Goal: Communication & Community: Answer question/provide support

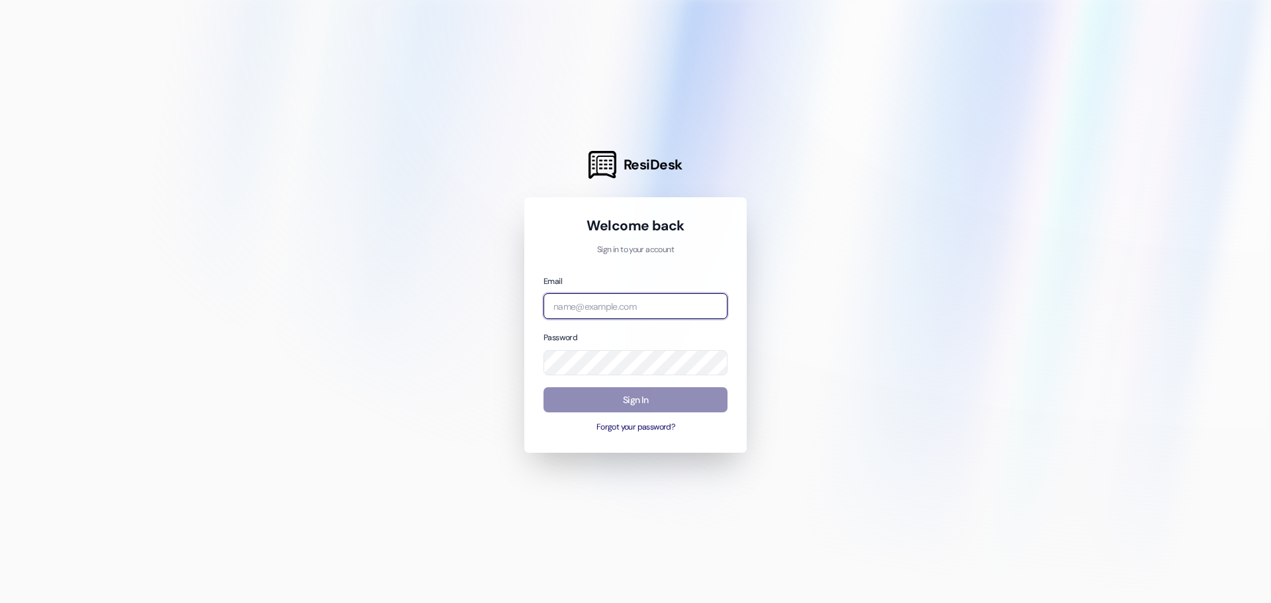
type input "[EMAIL_ADDRESS][DOMAIN_NAME]"
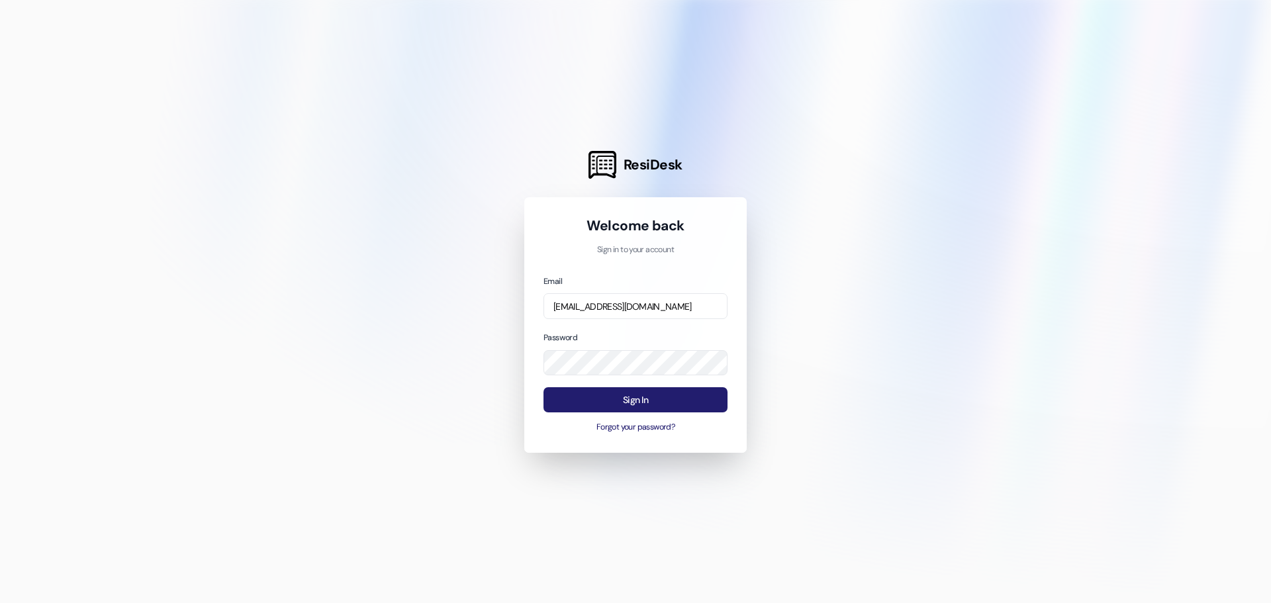
click at [641, 404] on button "Sign In" at bounding box center [635, 400] width 184 height 26
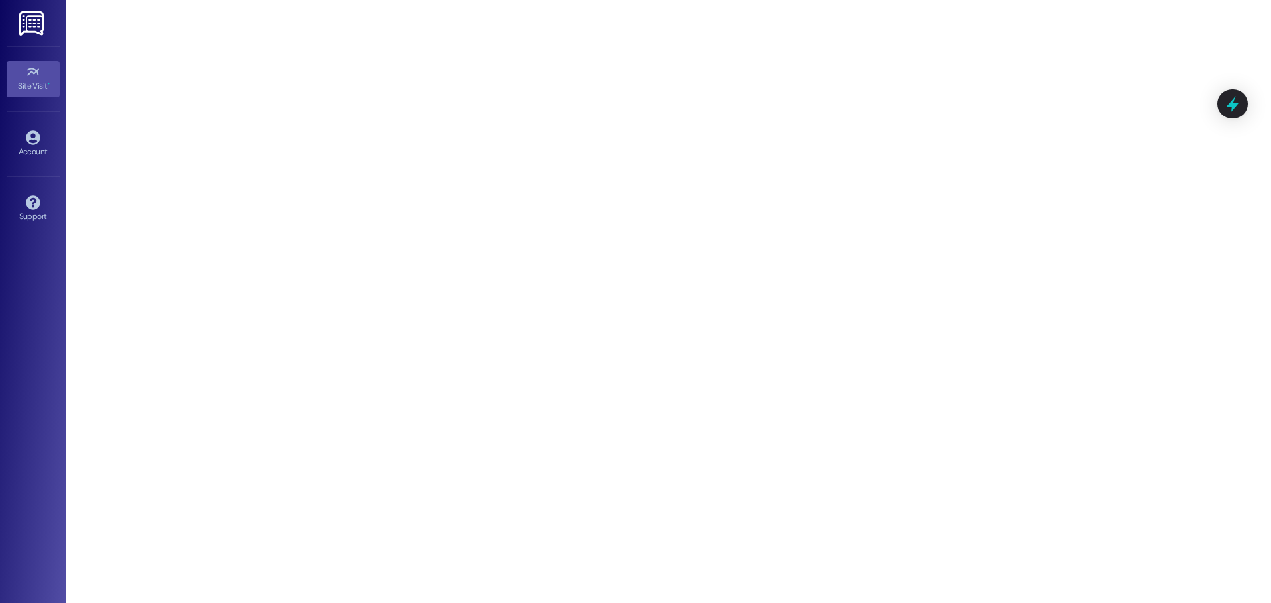
click at [31, 17] on img at bounding box center [32, 23] width 27 height 24
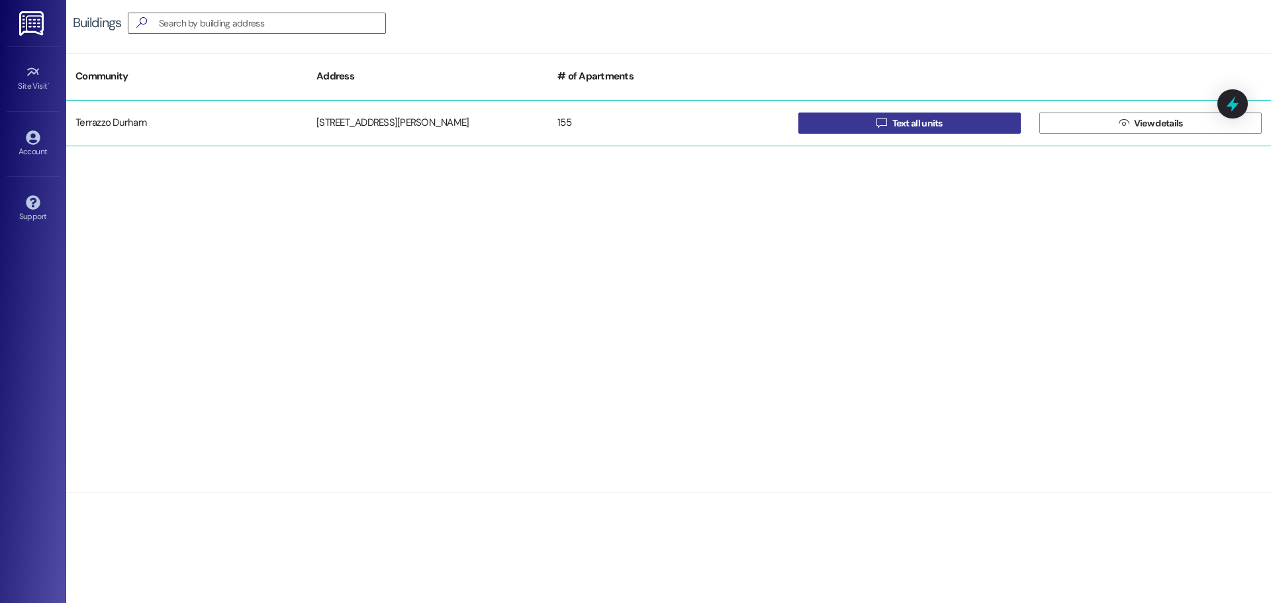
click at [945, 120] on span "Text all units" at bounding box center [918, 124] width 56 height 14
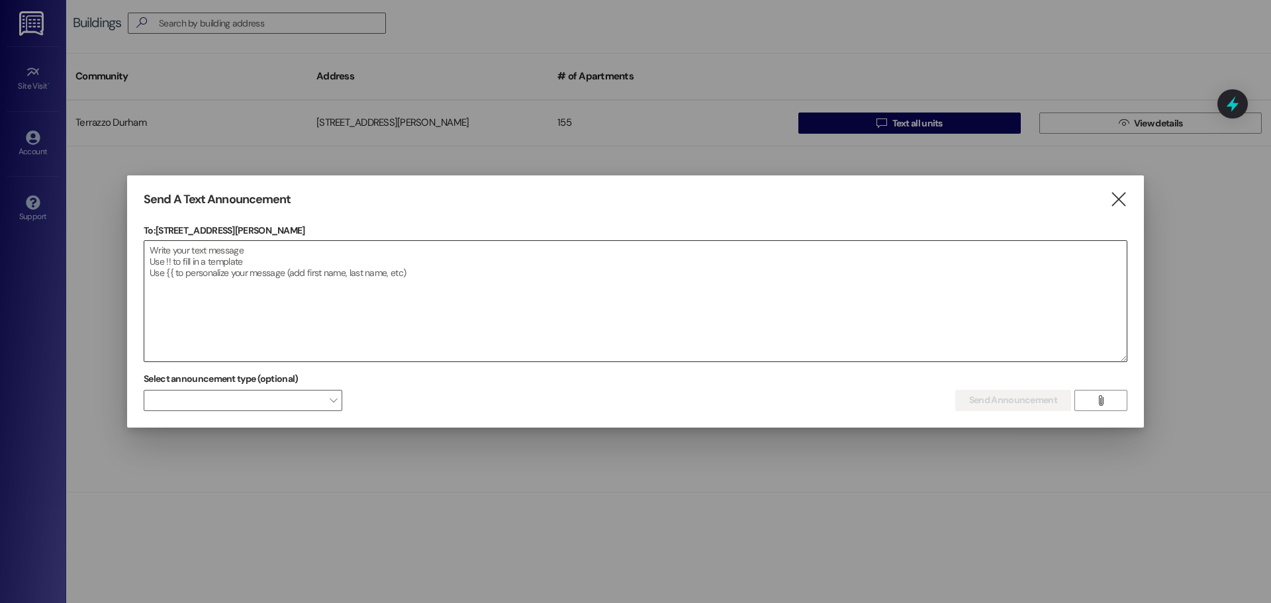
click at [201, 254] on textarea at bounding box center [635, 301] width 982 height 120
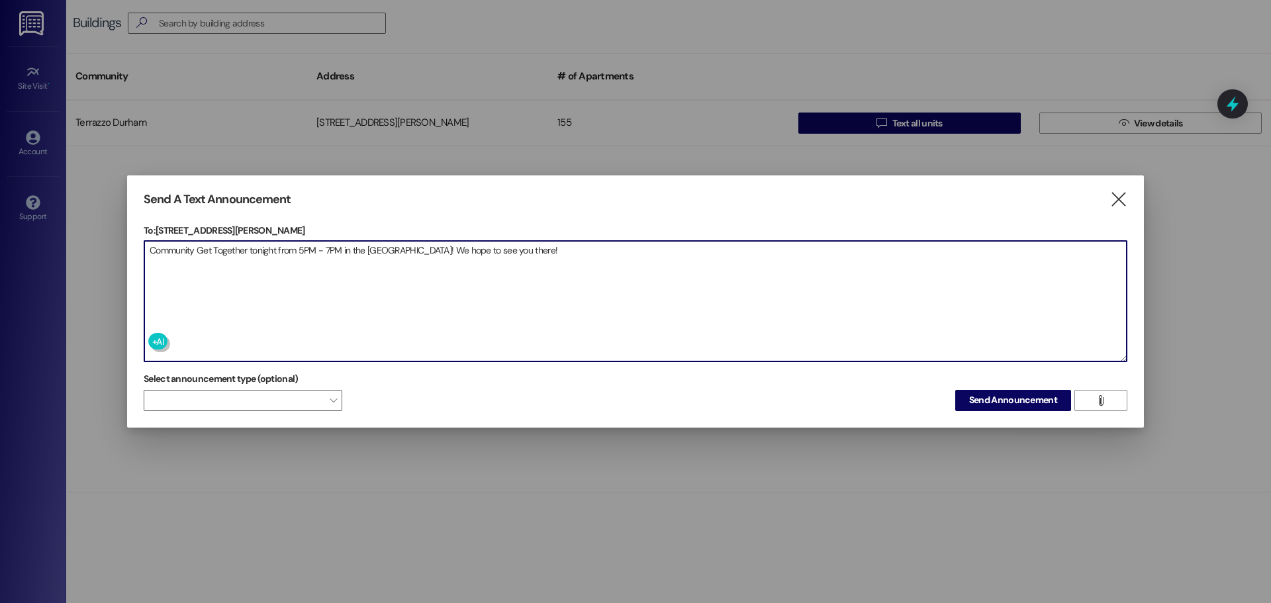
click at [402, 250] on textarea "Community Get Together tonight from 5PM - 7PM in the [GEOGRAPHIC_DATA]! We hope…" at bounding box center [635, 301] width 982 height 120
click at [402, 248] on textarea "Community Get Together tonight from 5PM - 7PM in the [GEOGRAPHIC_DATA]! Food, d…" at bounding box center [635, 301] width 982 height 120
drag, startPoint x: 439, startPoint y: 252, endPoint x: 456, endPoint y: 251, distance: 17.3
click at [456, 251] on textarea "Community Get Together tonight from 5PM - 7PM in the [GEOGRAPHIC_DATA]! We'll h…" at bounding box center [635, 301] width 982 height 120
click at [493, 253] on textarea "Community Get Together tonight from 5PM - 7PM in the [GEOGRAPHIC_DATA]! We'll h…" at bounding box center [635, 301] width 982 height 120
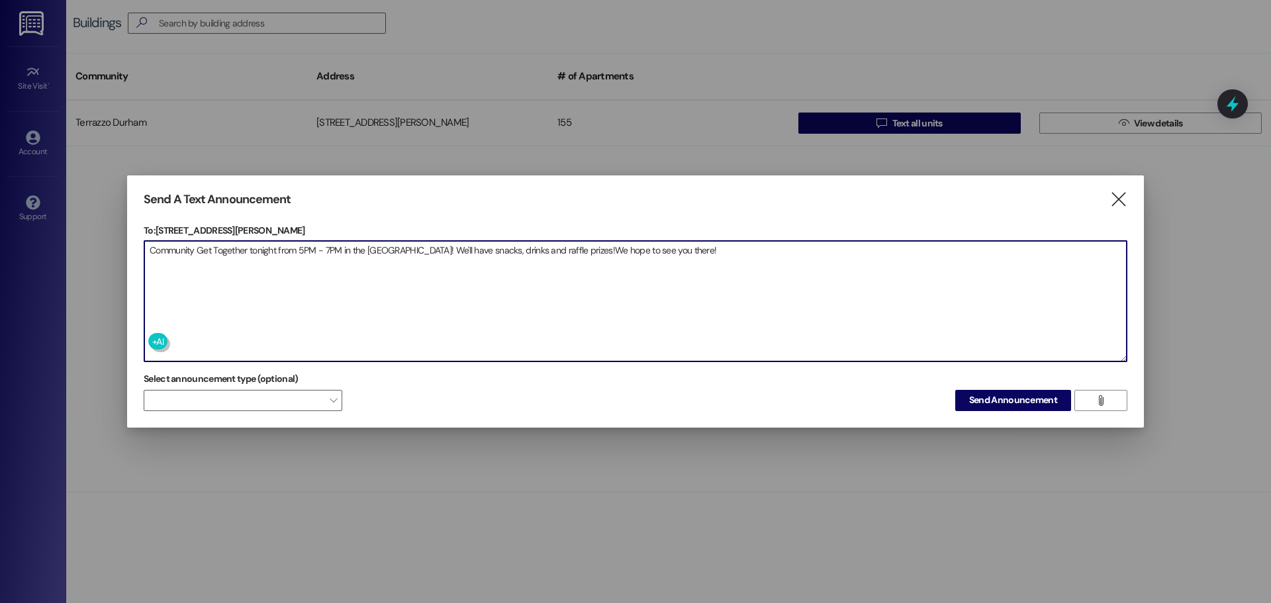
drag, startPoint x: 558, startPoint y: 252, endPoint x: 559, endPoint y: 224, distance: 28.5
click at [559, 252] on textarea "Community Get Together tonight from 5PM - 7PM in the [GEOGRAPHIC_DATA]! We'll h…" at bounding box center [635, 301] width 982 height 120
drag, startPoint x: 561, startPoint y: 250, endPoint x: 578, endPoint y: 248, distance: 16.6
click at [578, 248] on textarea "Community Get Together tonight from 5PM - 7PM in the [GEOGRAPHIC_DATA]! We'll h…" at bounding box center [635, 301] width 982 height 120
drag, startPoint x: 400, startPoint y: 250, endPoint x: 438, endPoint y: 250, distance: 38.4
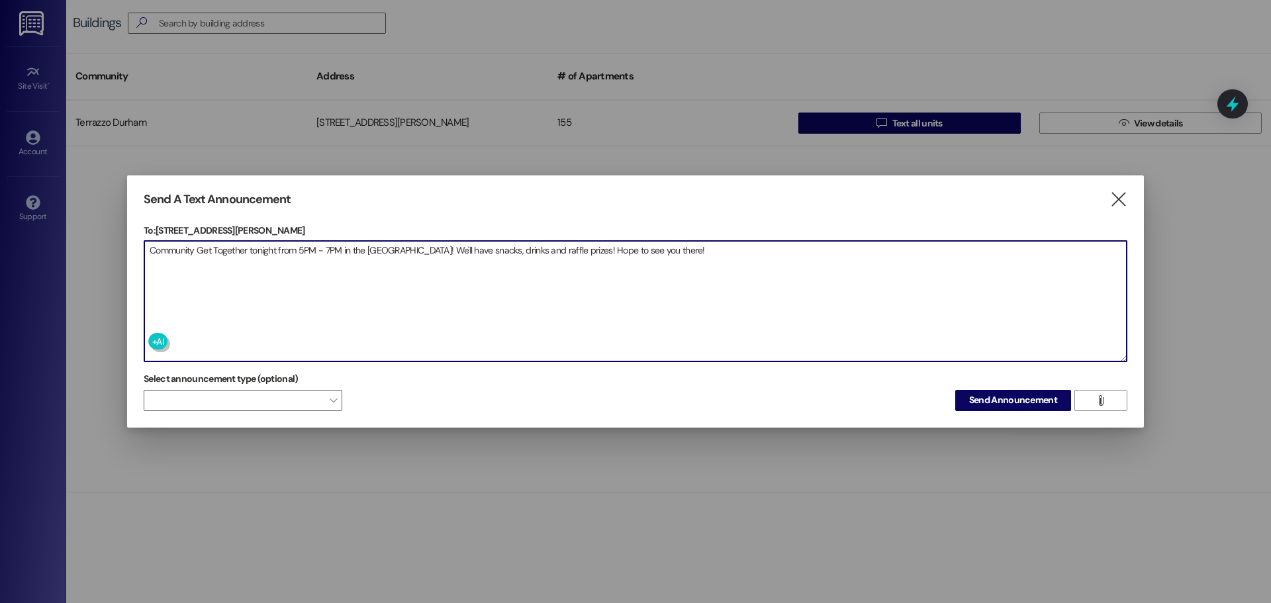
click at [438, 250] on textarea "Community Get Together tonight from 5PM - 7PM in the [GEOGRAPHIC_DATA]! We'll h…" at bounding box center [635, 301] width 982 height 120
click at [397, 249] on textarea "Community Get Together tonight from 5PM - 7PM in the [GEOGRAPHIC_DATA]! Snacks,…" at bounding box center [635, 301] width 982 height 120
click at [399, 252] on textarea "Community Get Together tonight from 5PM - 7PM in the [GEOGRAPHIC_DATA]. Snacks,…" at bounding box center [635, 301] width 982 height 120
click at [429, 252] on textarea "Community Get Together tonight from 5PM - 7PM in the [GEOGRAPHIC_DATA]. Snacks,…" at bounding box center [635, 301] width 982 height 120
click at [473, 248] on textarea "Community Get Together tonight from 5PM - 7PM in the [GEOGRAPHIC_DATA]. Snacks …" at bounding box center [635, 301] width 982 height 120
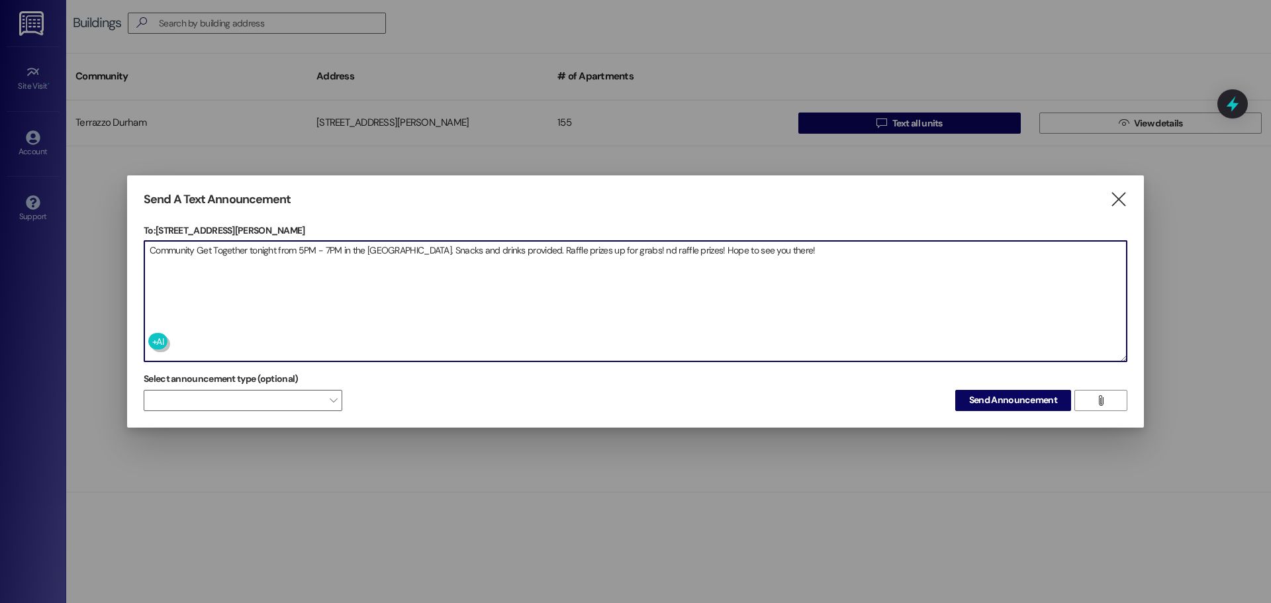
drag, startPoint x: 510, startPoint y: 252, endPoint x: 667, endPoint y: 248, distance: 157.6
click at [667, 248] on textarea "Community Get Together tonight from 5PM - 7PM in the [GEOGRAPHIC_DATA]. Snacks …" at bounding box center [635, 301] width 982 height 120
click at [527, 251] on textarea "Community Get Together tonight from 5PM - 7PM in the [GEOGRAPHIC_DATA]. Snacks …" at bounding box center [635, 301] width 982 height 120
click at [663, 250] on textarea "Community Get Together tonight from 5PM - 7PM in the [GEOGRAPHIC_DATA]. Snacks …" at bounding box center [635, 301] width 982 height 120
click at [471, 254] on textarea "Community Get Together tonight from 5PM - 7PM in the [GEOGRAPHIC_DATA]. Snacks …" at bounding box center [635, 301] width 982 height 120
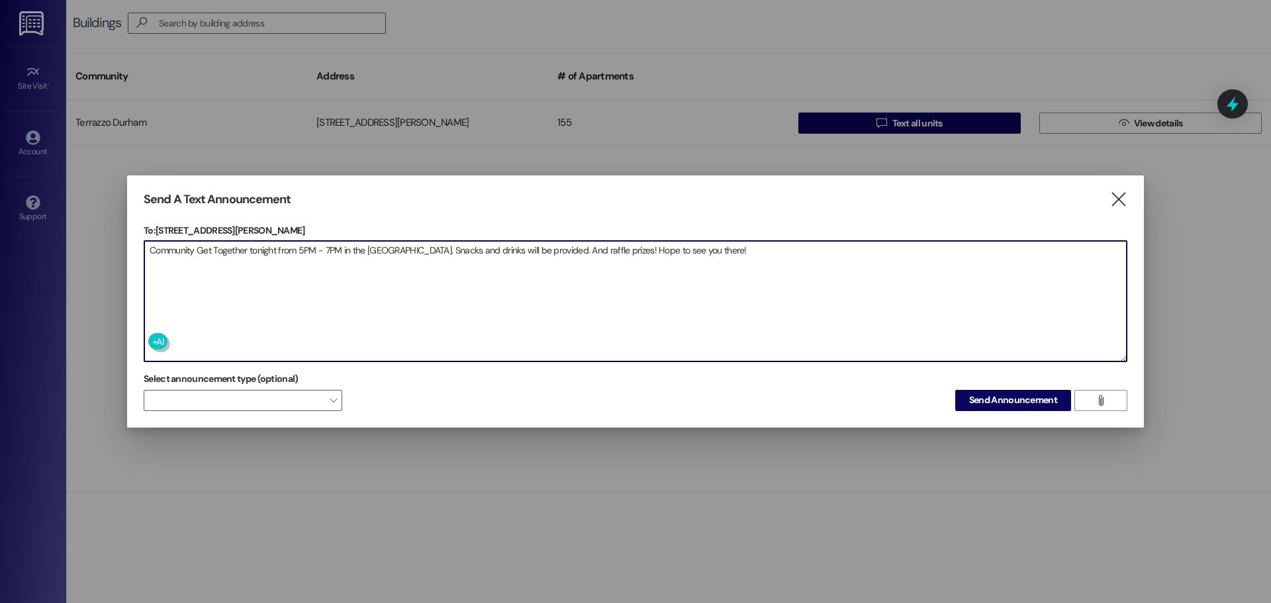
drag, startPoint x: 535, startPoint y: 253, endPoint x: 553, endPoint y: 252, distance: 18.5
click at [553, 252] on textarea "Community Get Together tonight from 5PM - 7PM in the [GEOGRAPHIC_DATA]. Snacks …" at bounding box center [635, 301] width 982 height 120
click at [698, 248] on textarea "Community Get Together tonight from 5PM - 7PM in the [GEOGRAPHIC_DATA]. Snacks …" at bounding box center [635, 301] width 982 height 120
click at [808, 246] on textarea "Community Get Together tonight from 5PM - 7PM in the [GEOGRAPHIC_DATA]. Snacks …" at bounding box center [635, 301] width 982 height 120
type textarea "Community Get Together tonight from 5PM - 7PM in the [GEOGRAPHIC_DATA]. Snacks …"
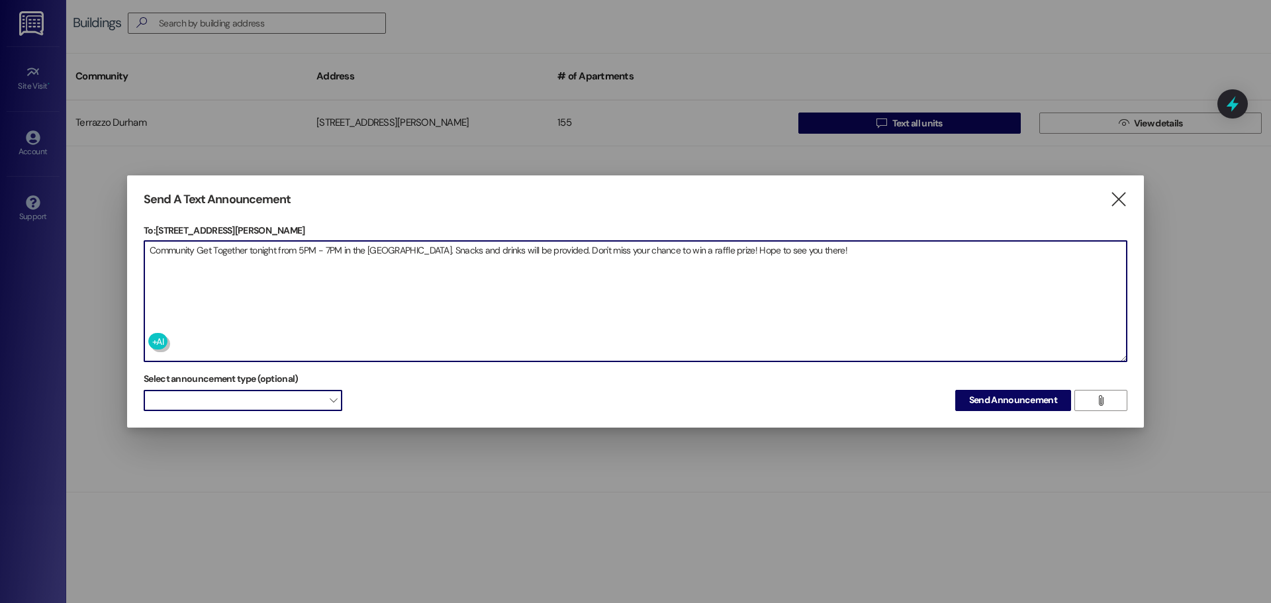
click at [193, 398] on span at bounding box center [243, 400] width 199 height 21
click at [518, 340] on textarea "Community Get Together tonight from 5PM - 7PM in the [GEOGRAPHIC_DATA]. Snacks …" at bounding box center [635, 301] width 982 height 120
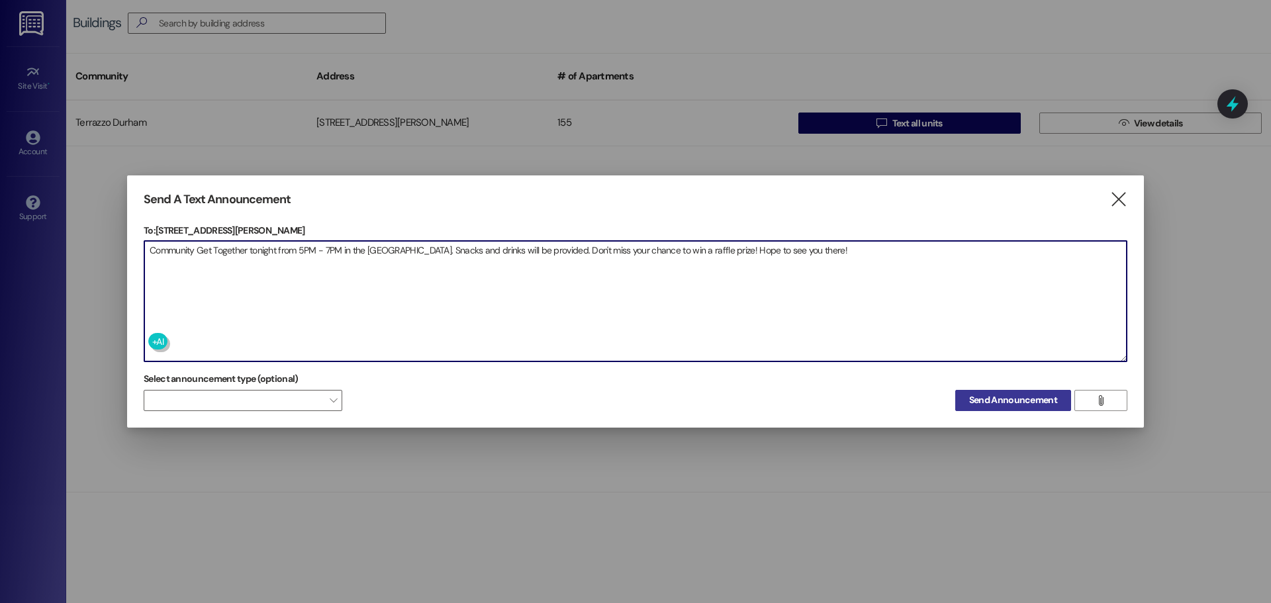
click at [1029, 402] on span "Send Announcement" at bounding box center [1013, 400] width 88 height 14
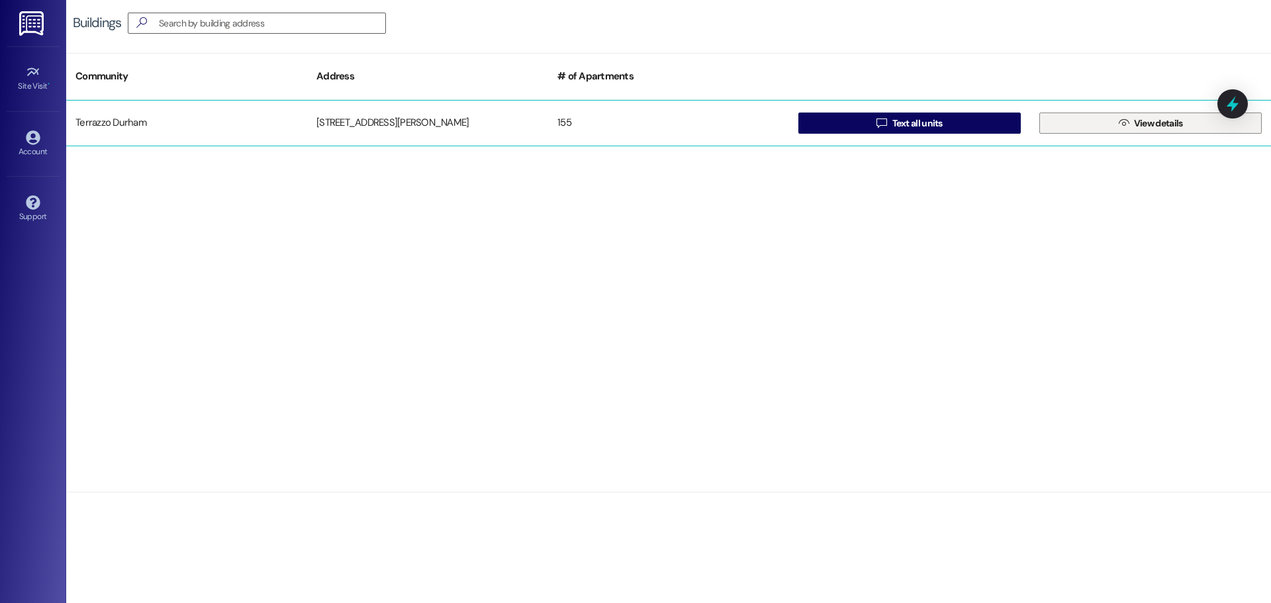
click at [1166, 122] on span "View details" at bounding box center [1158, 124] width 49 height 14
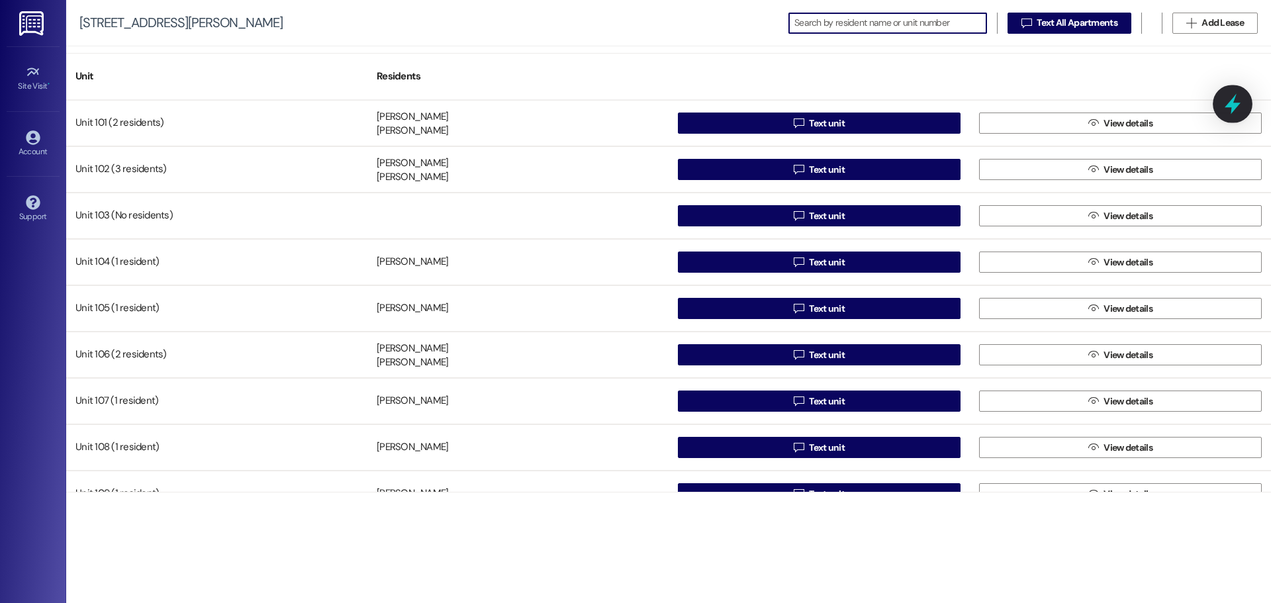
click at [1241, 103] on icon at bounding box center [1232, 104] width 23 height 23
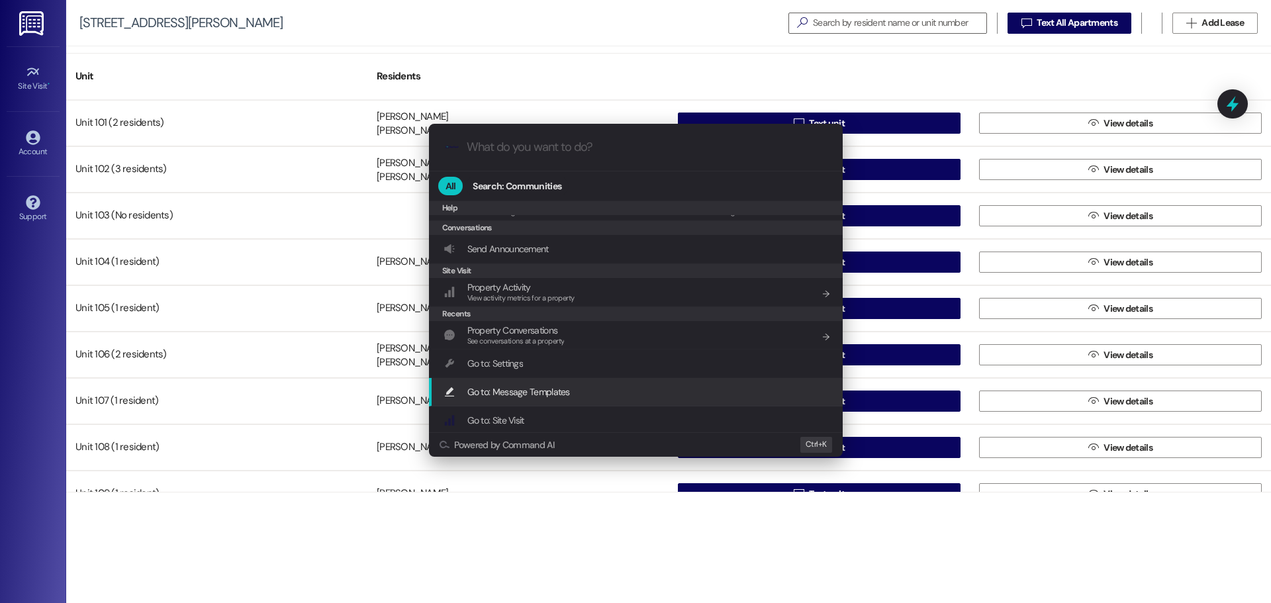
scroll to position [132, 0]
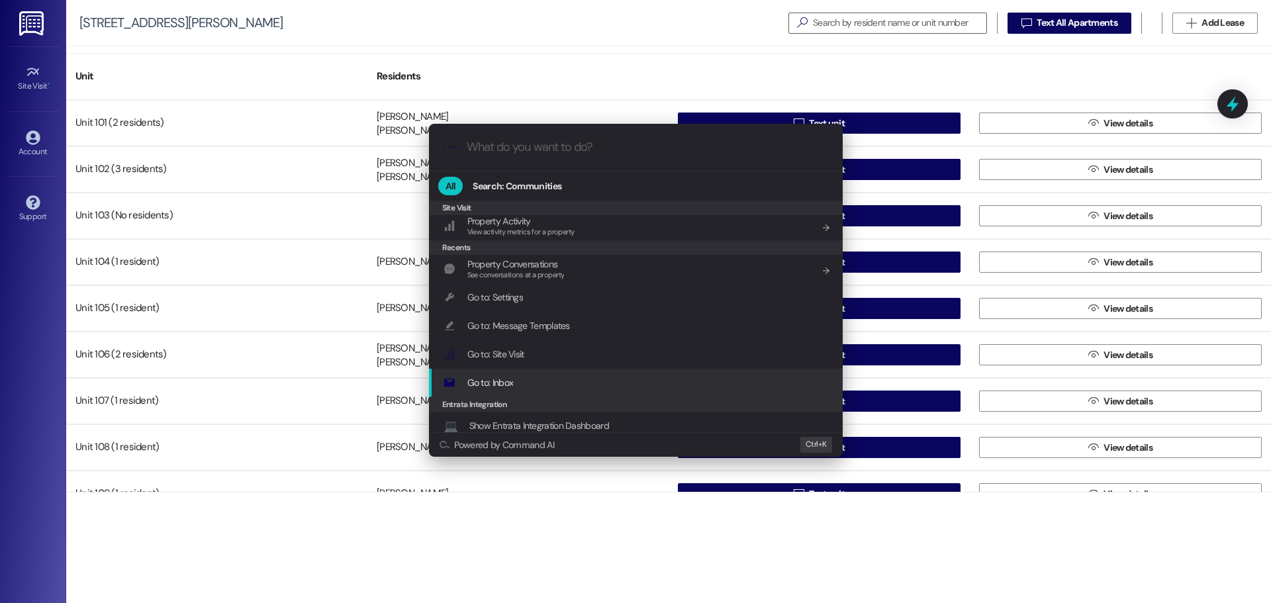
click at [519, 381] on div "Go to: Inbox Add shortcut" at bounding box center [637, 382] width 387 height 15
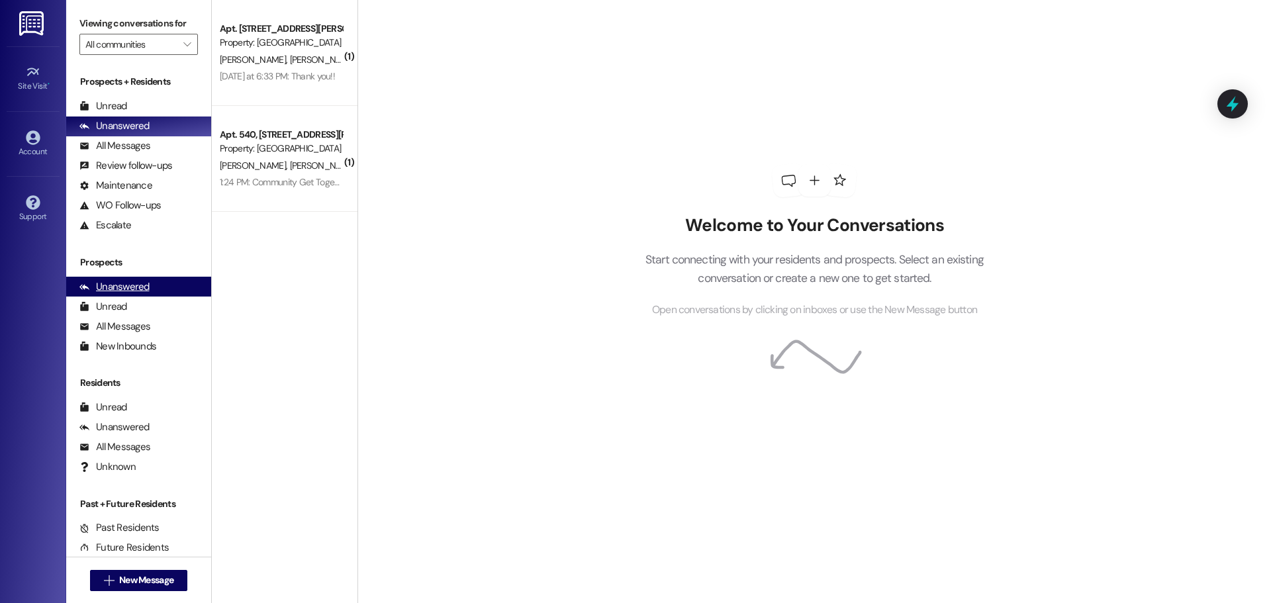
click at [124, 287] on div "Unanswered" at bounding box center [114, 287] width 70 height 14
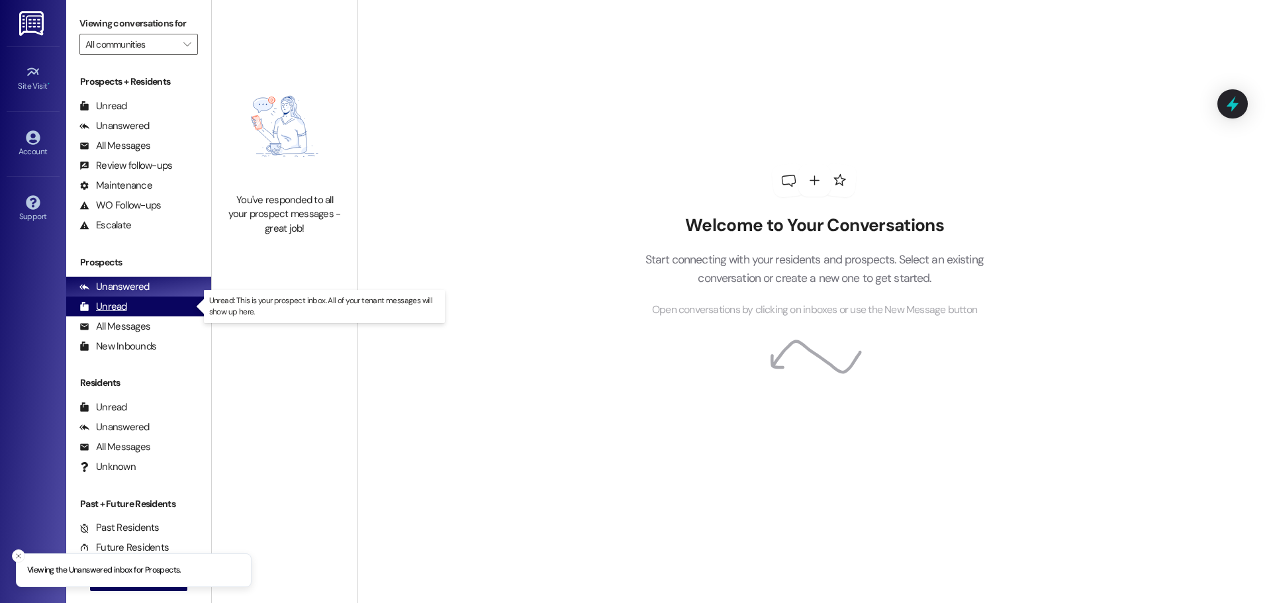
click at [122, 307] on div "Unread" at bounding box center [103, 307] width 48 height 14
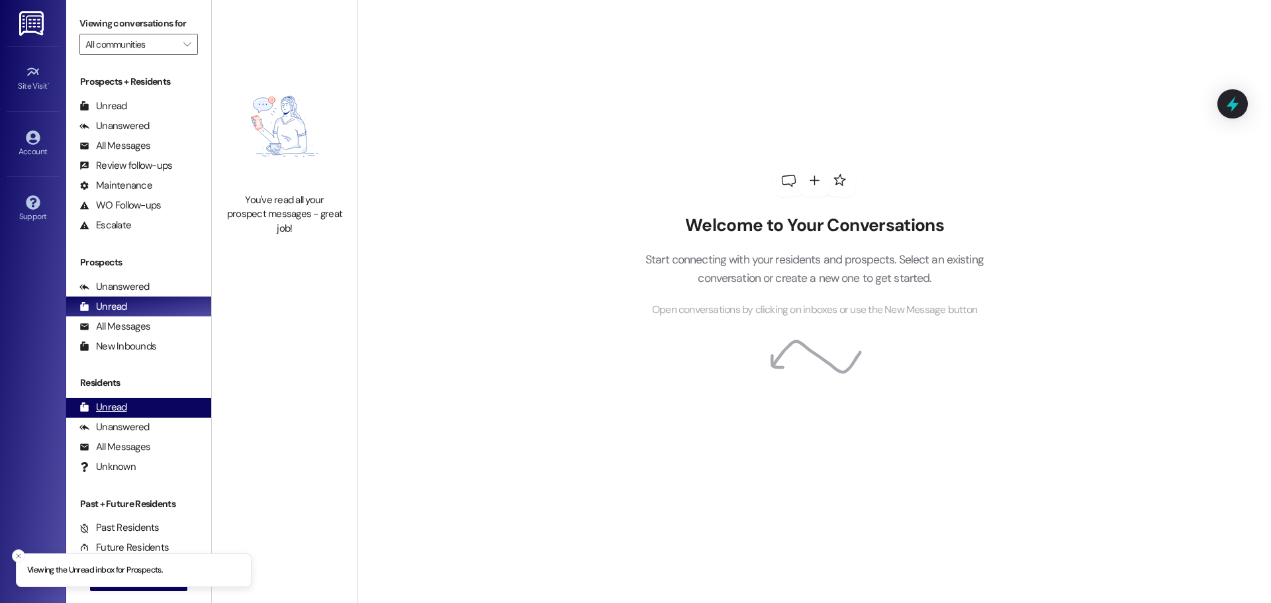
click at [115, 401] on div "Unread" at bounding box center [103, 407] width 48 height 14
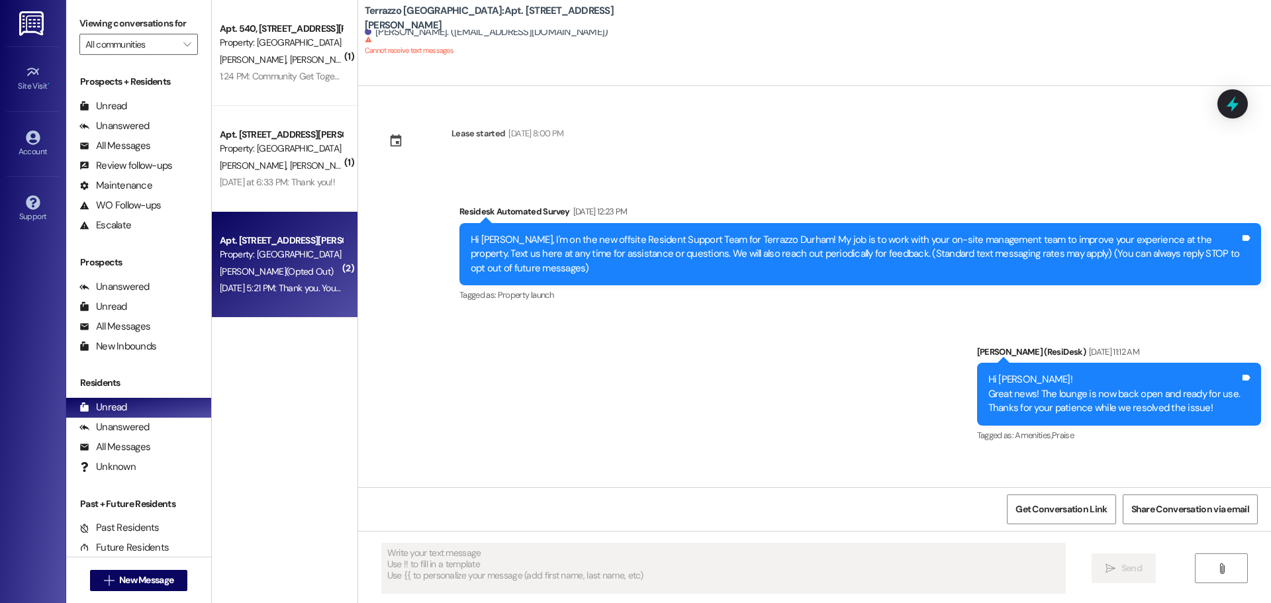
type textarea "Fetching suggested responses. Please feel free to read through the conversation…"
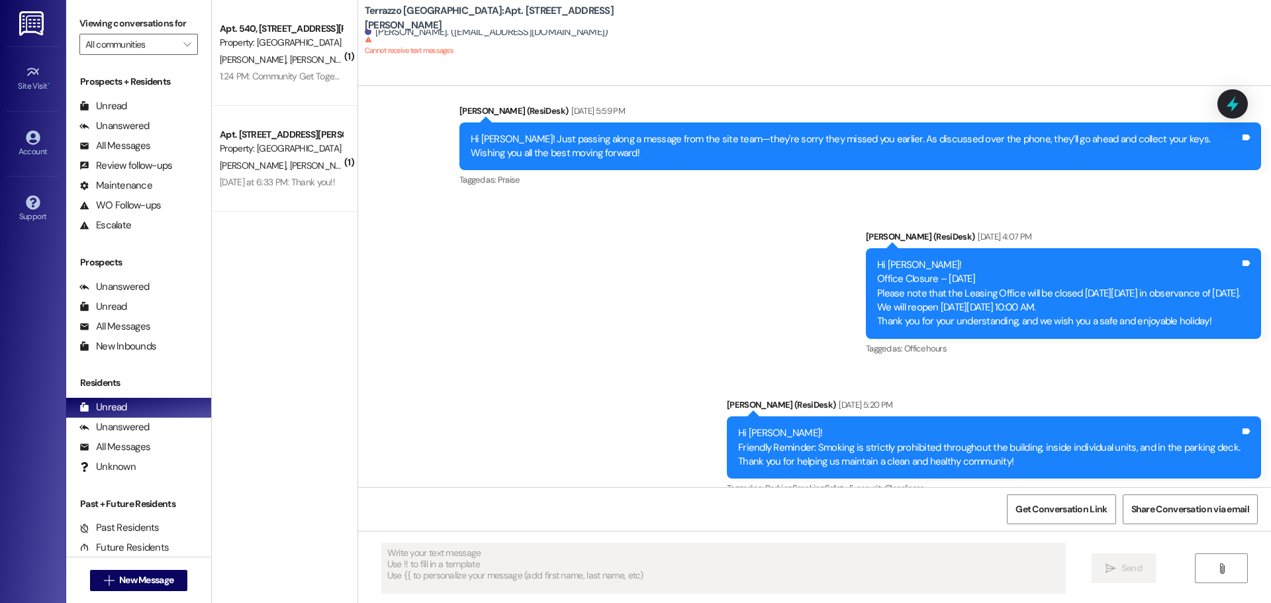
scroll to position [2143, 0]
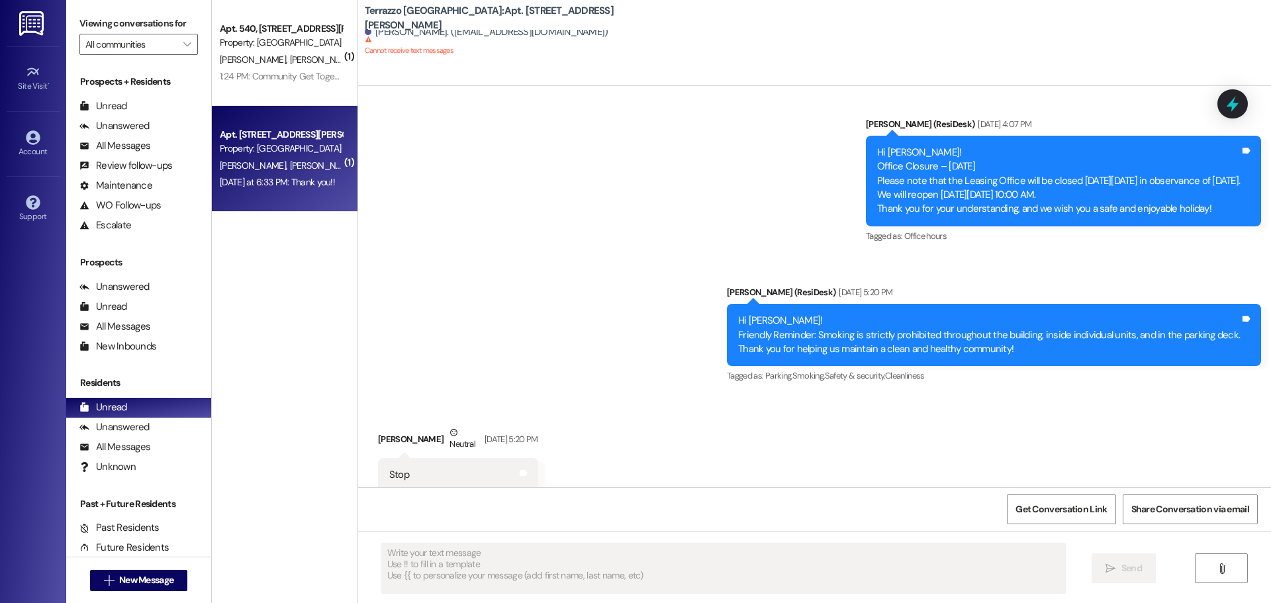
click at [308, 141] on div "Apt. [STREET_ADDRESS][PERSON_NAME]" at bounding box center [281, 135] width 122 height 14
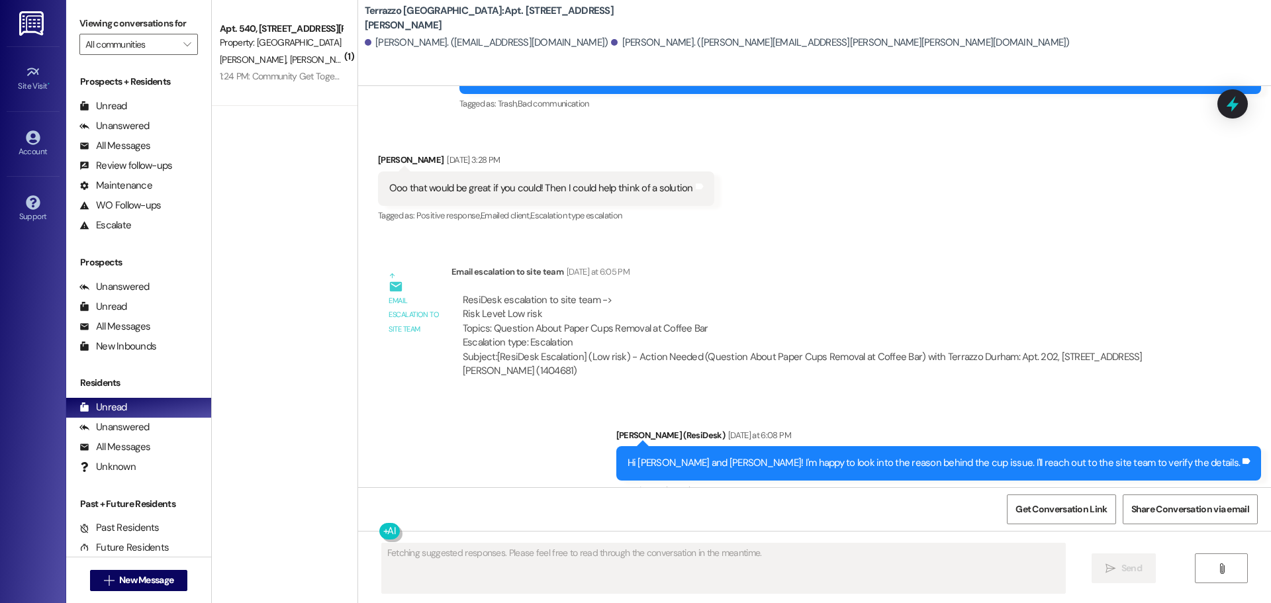
scroll to position [3292, 0]
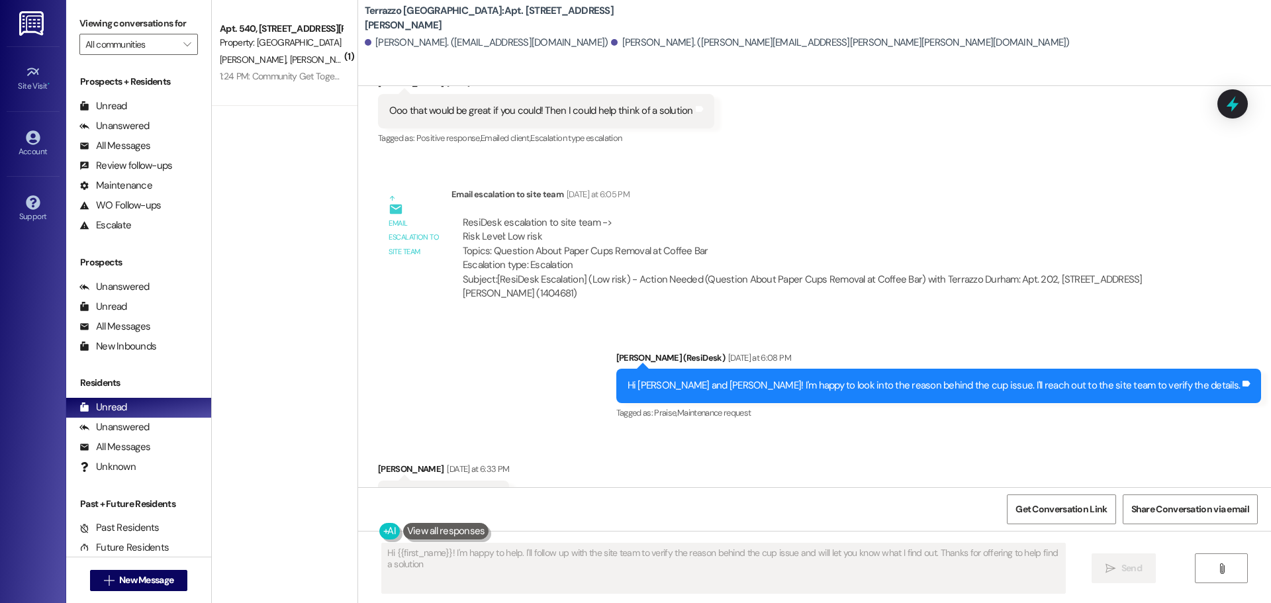
type textarea "Hi {{first_name}}! I'm happy to help. I'll follow up with the site team to veri…"
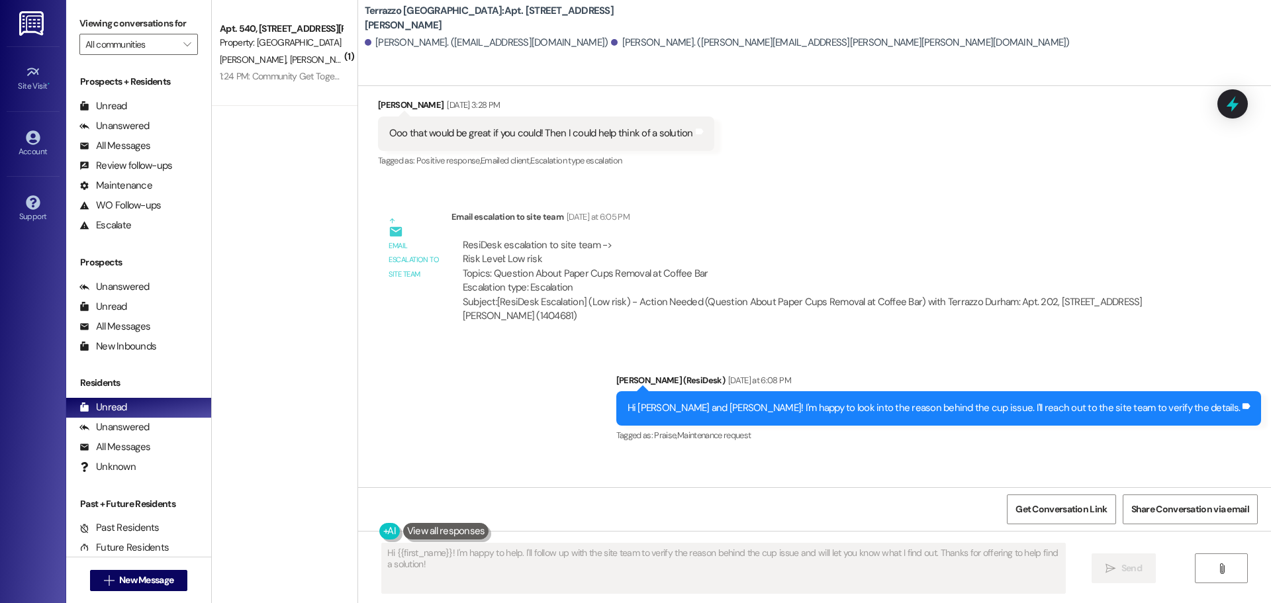
scroll to position [3293, 0]
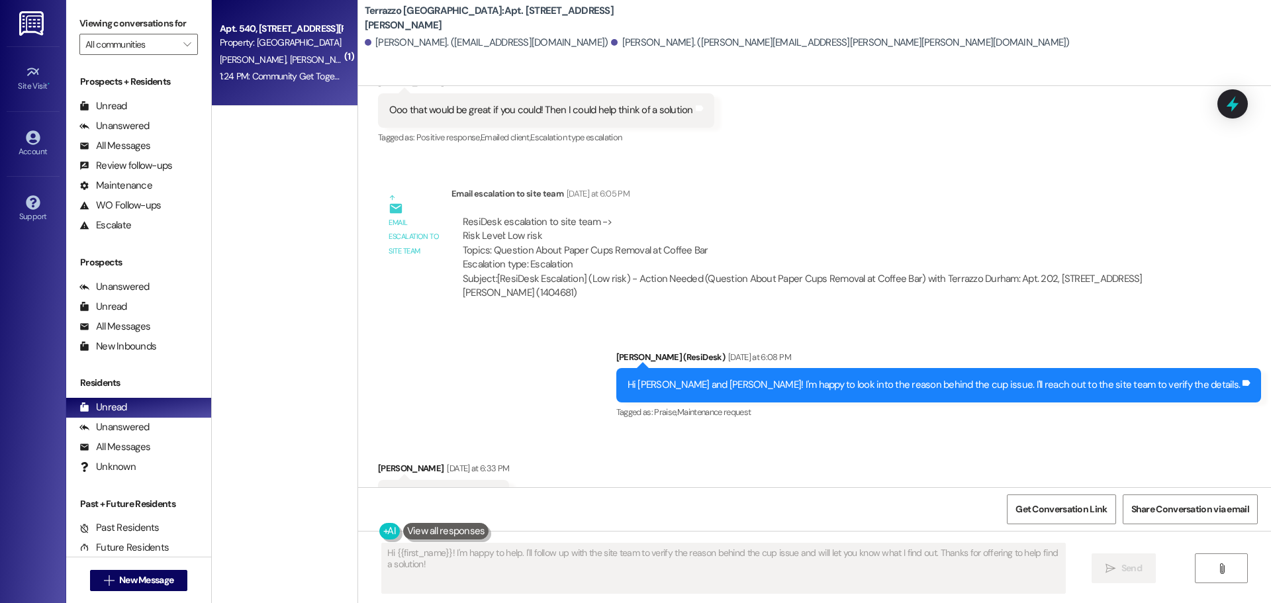
click at [301, 50] on div "Apt. 540, [STREET_ADDRESS][PERSON_NAME] Property: [GEOGRAPHIC_DATA]" at bounding box center [280, 36] width 125 height 31
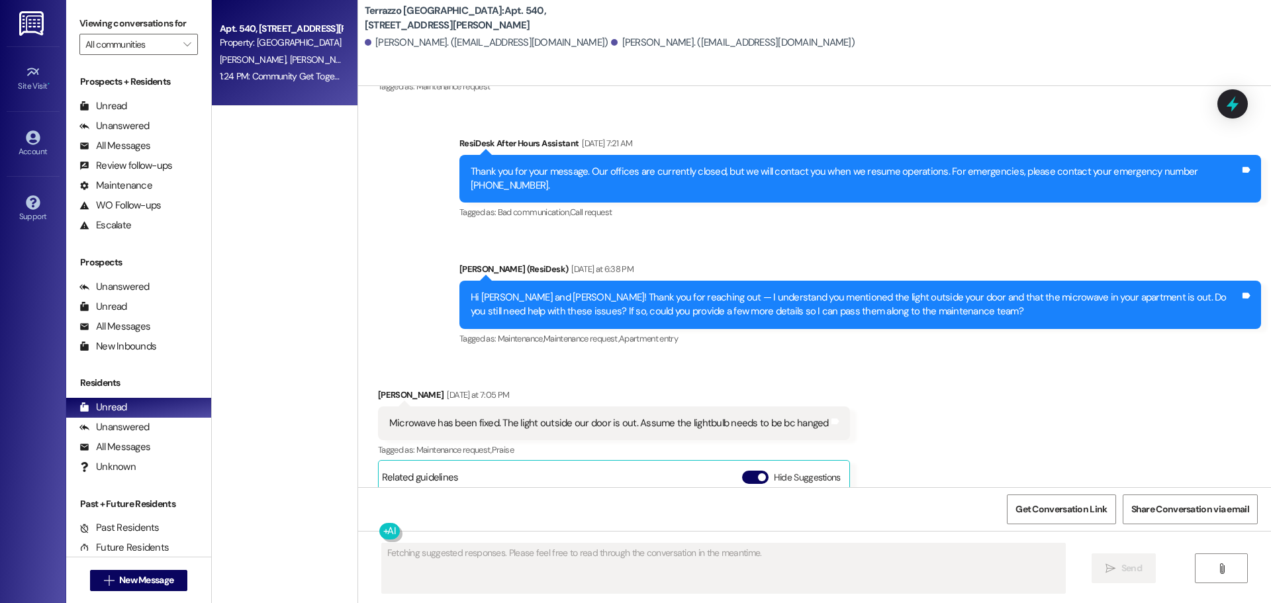
scroll to position [6216, 0]
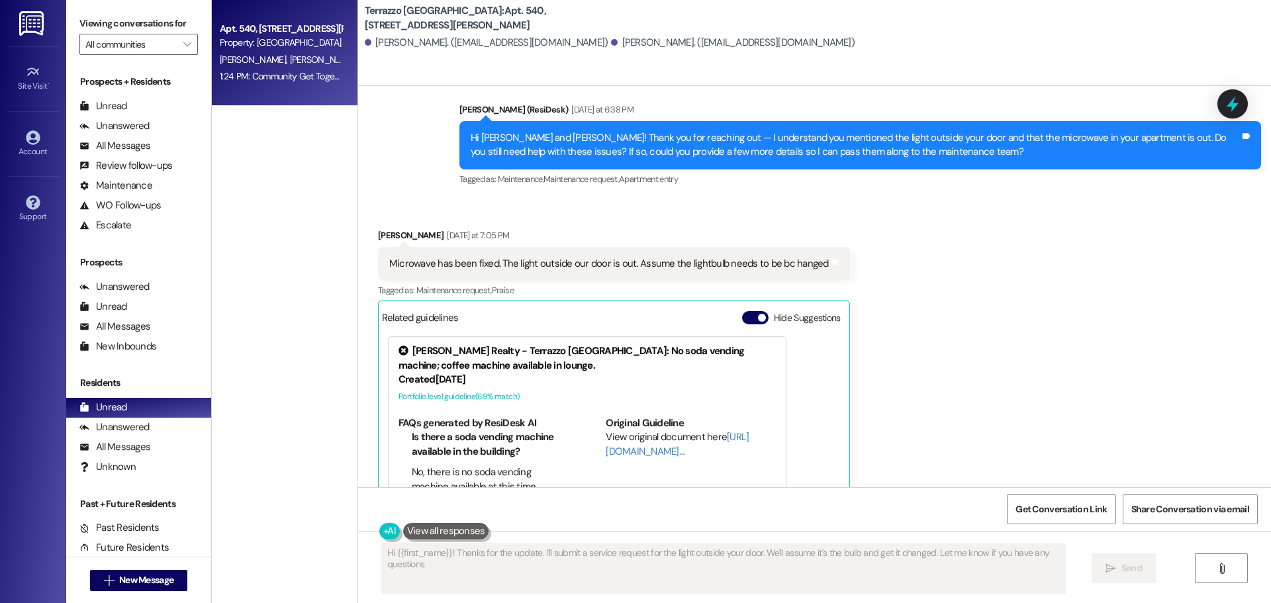
type textarea "Hi {{first_name}}! Thanks for the update. I'll submit a service request for the…"
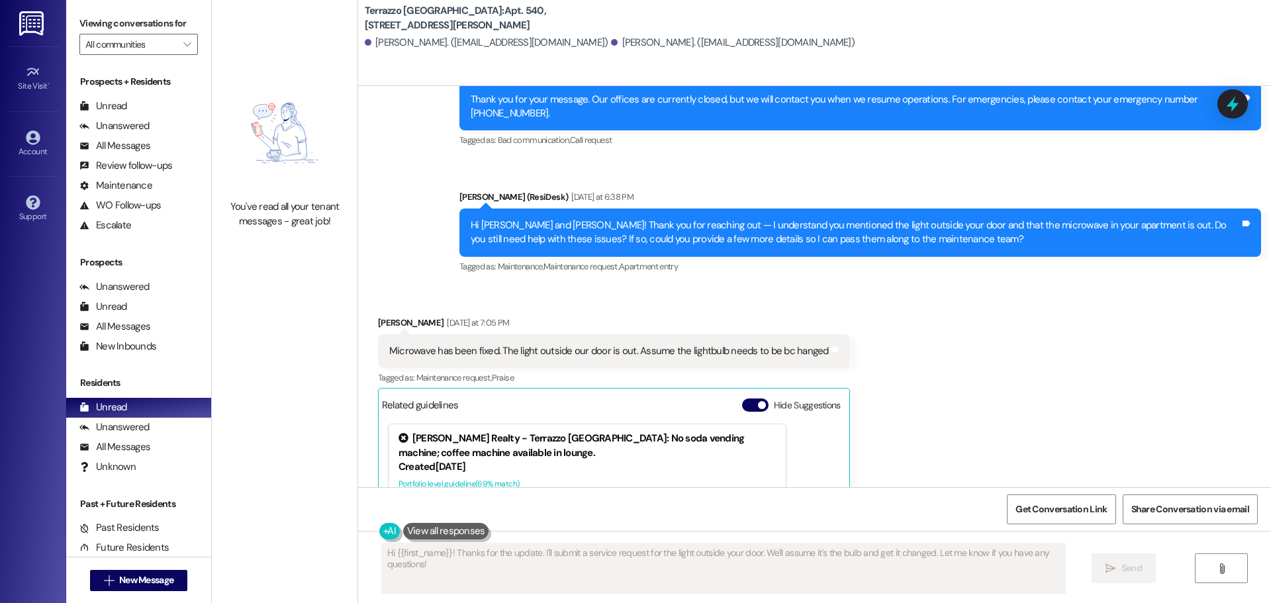
scroll to position [6150, 0]
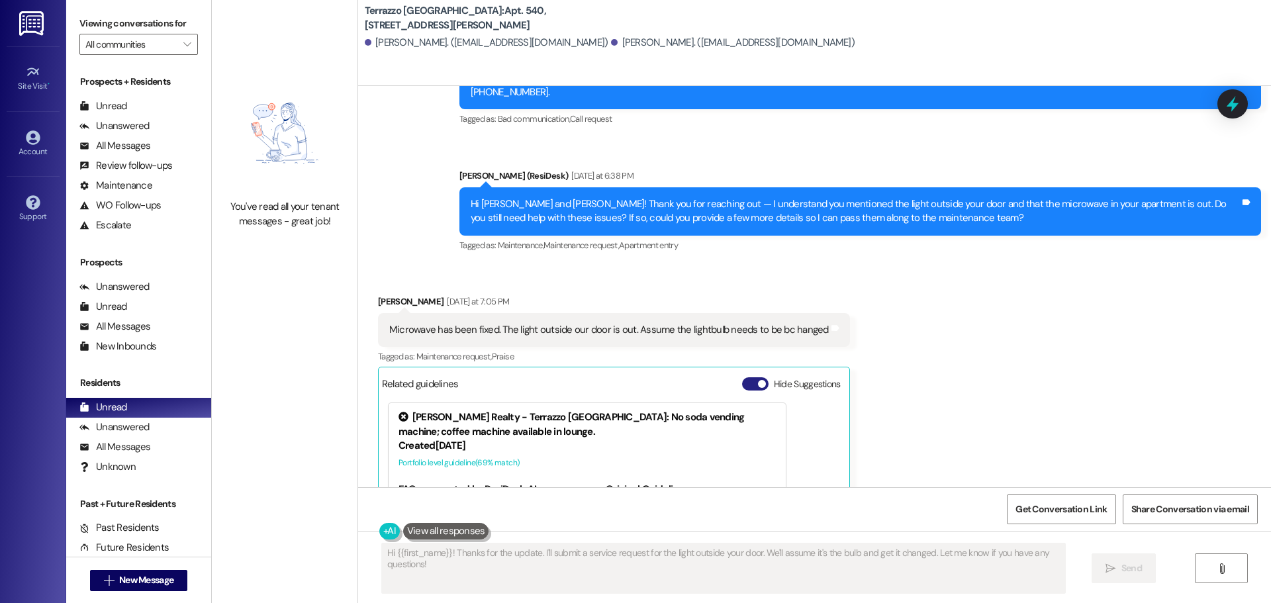
click at [742, 377] on button "Hide Suggestions" at bounding box center [755, 383] width 26 height 13
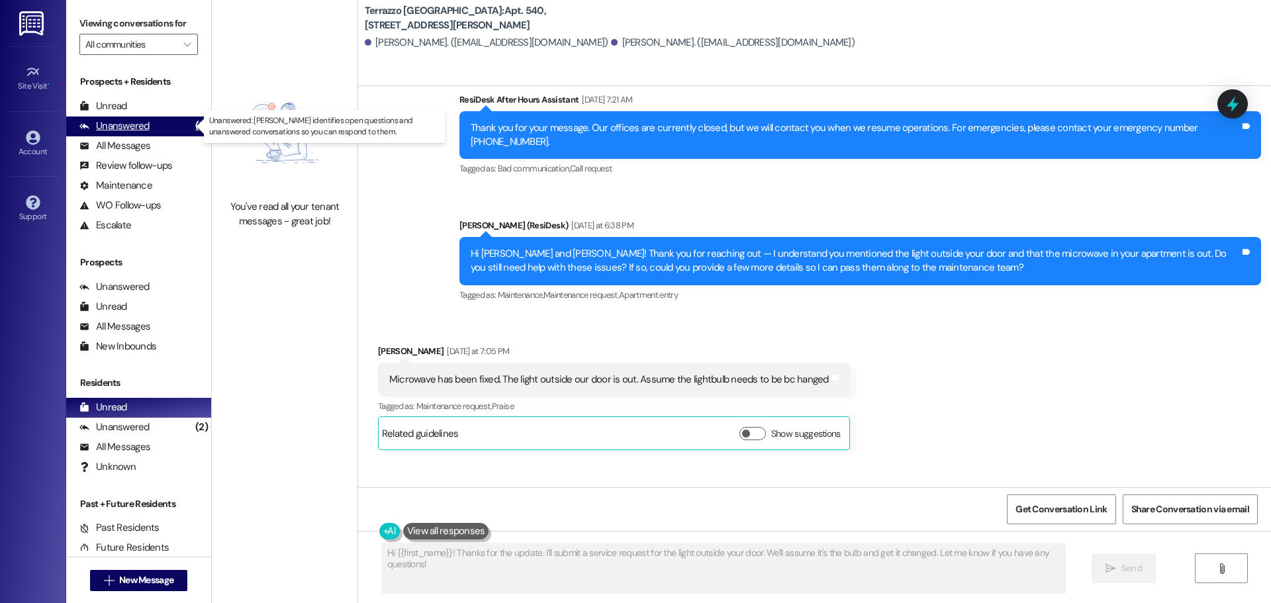
click at [117, 127] on div "Unanswered" at bounding box center [114, 126] width 70 height 14
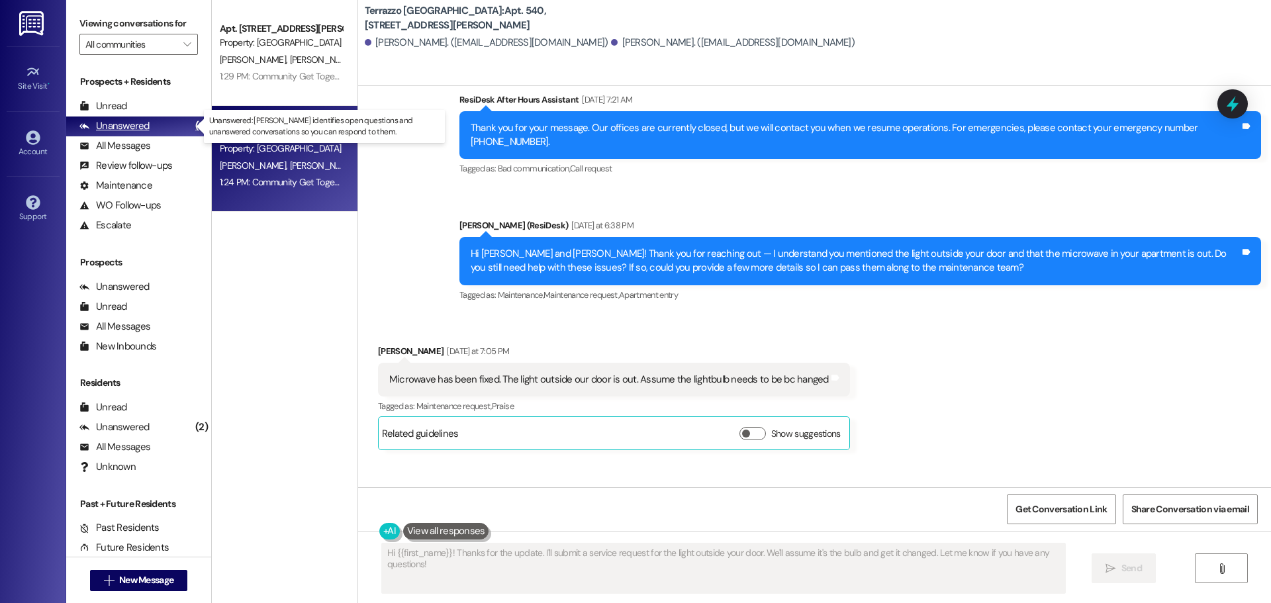
click at [124, 125] on div "Unanswered" at bounding box center [114, 126] width 70 height 14
click at [321, 147] on div "Property: [GEOGRAPHIC_DATA]" at bounding box center [281, 149] width 122 height 14
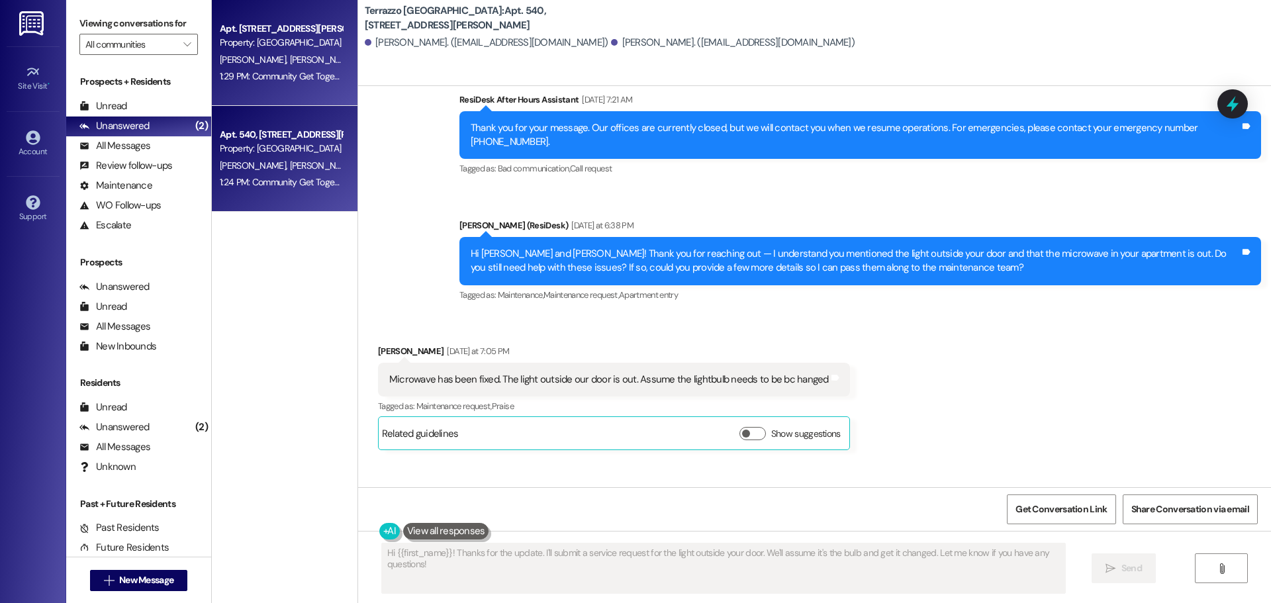
click at [310, 82] on div "1:29 PM: Community Get Together tonight from 5PM - 7PM in the Lounge. Snacks an…" at bounding box center [280, 76] width 125 height 17
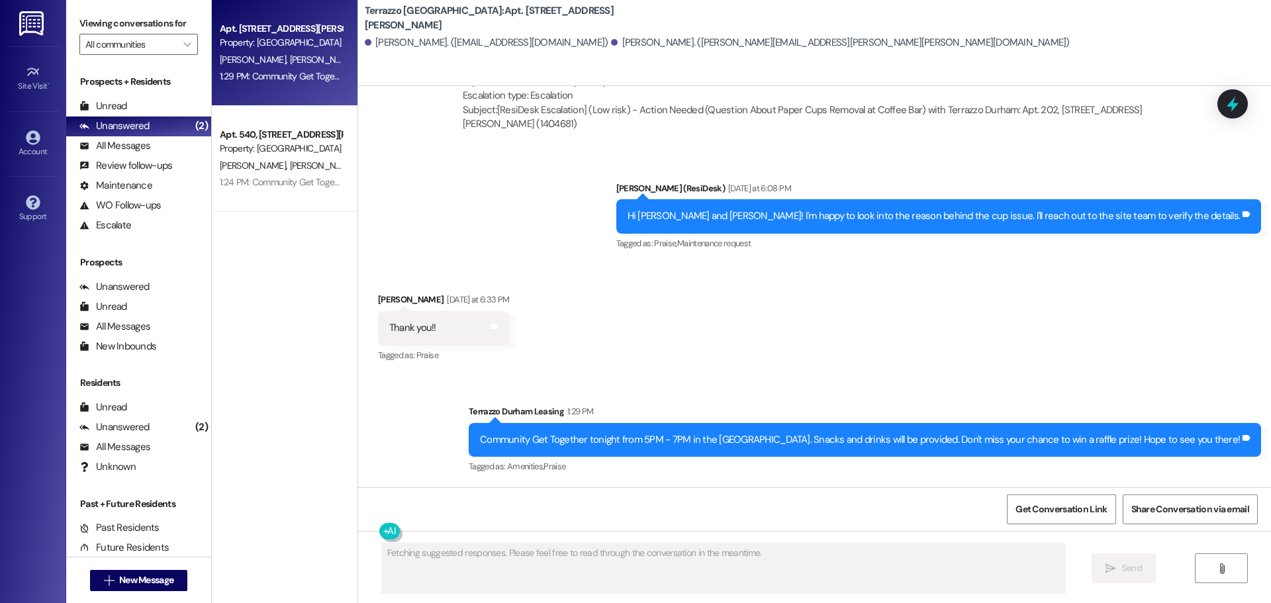
scroll to position [3405, 0]
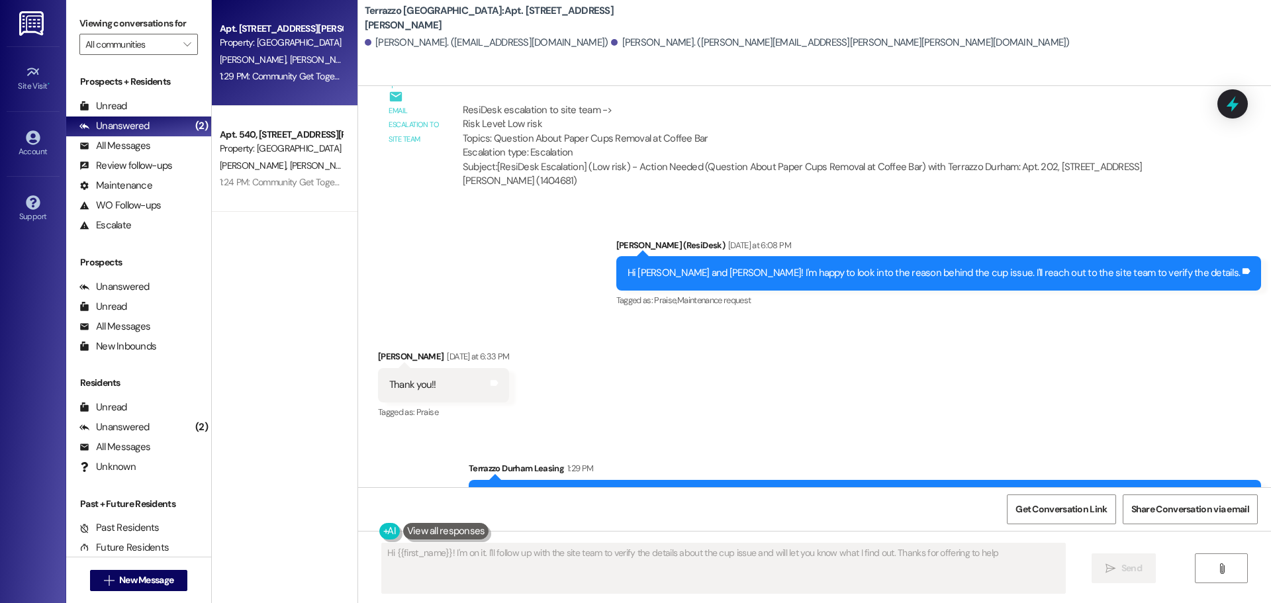
type textarea "Hi {{first_name}}! I'm on it. I'll follow up with the site team to verify the d…"
click at [131, 105] on div "Unread (0)" at bounding box center [138, 107] width 145 height 20
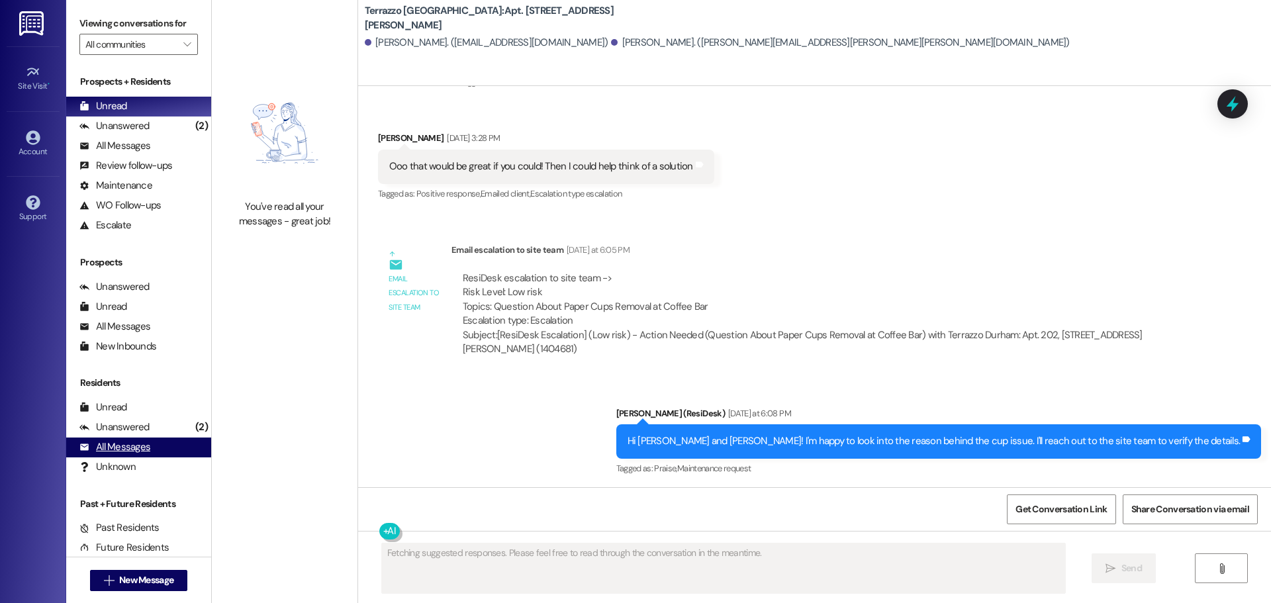
scroll to position [3292, 0]
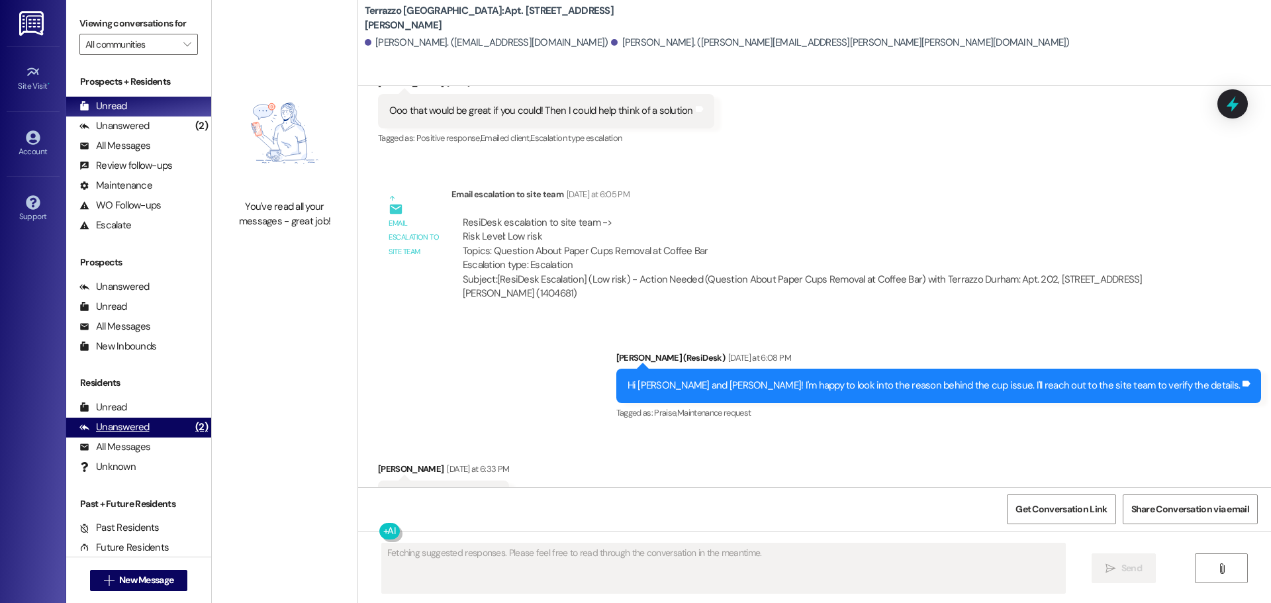
click at [130, 433] on div "Unanswered" at bounding box center [114, 427] width 70 height 14
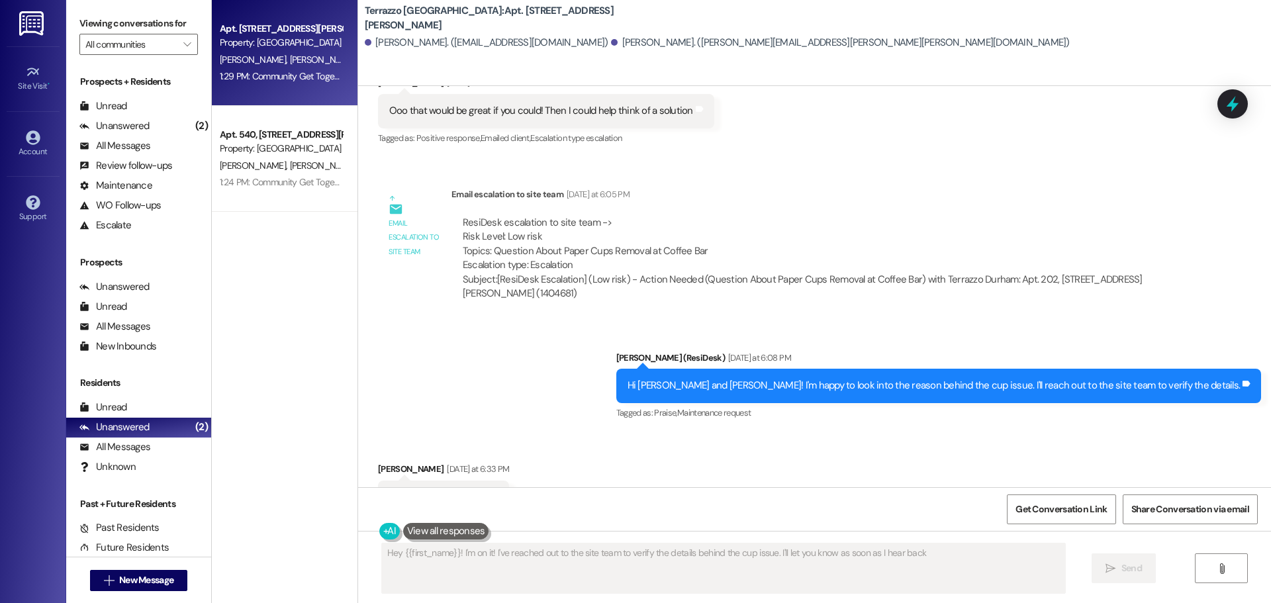
type textarea "Hey {{first_name}}! I'm on it! I've reached out to the site team to verify the …"
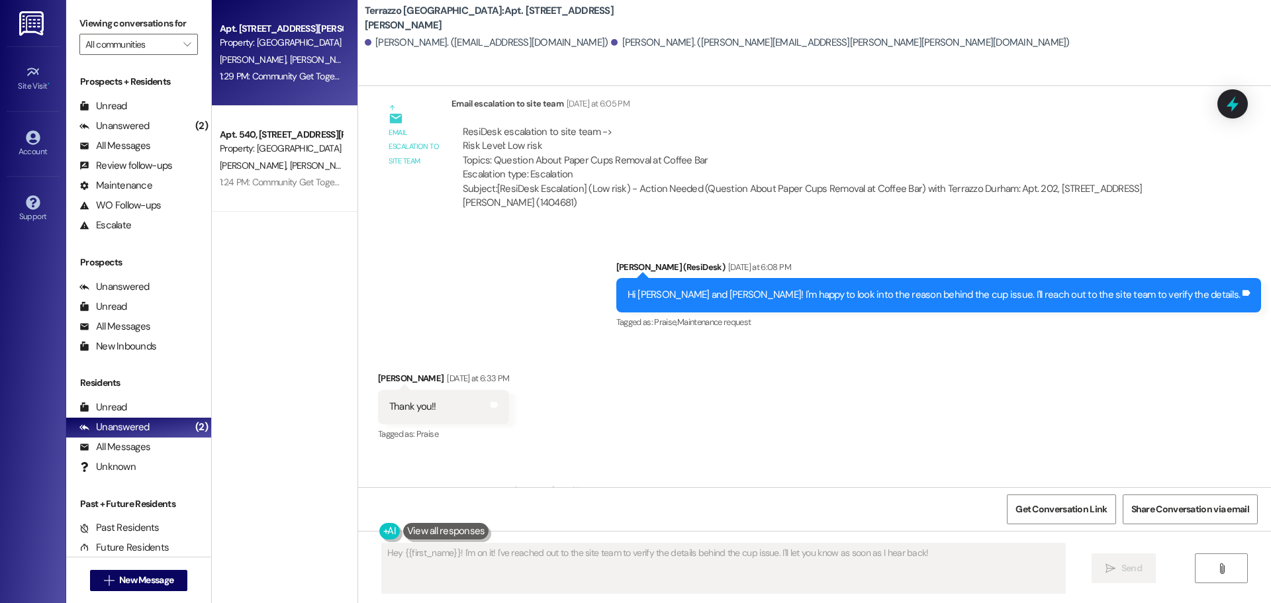
scroll to position [3405, 0]
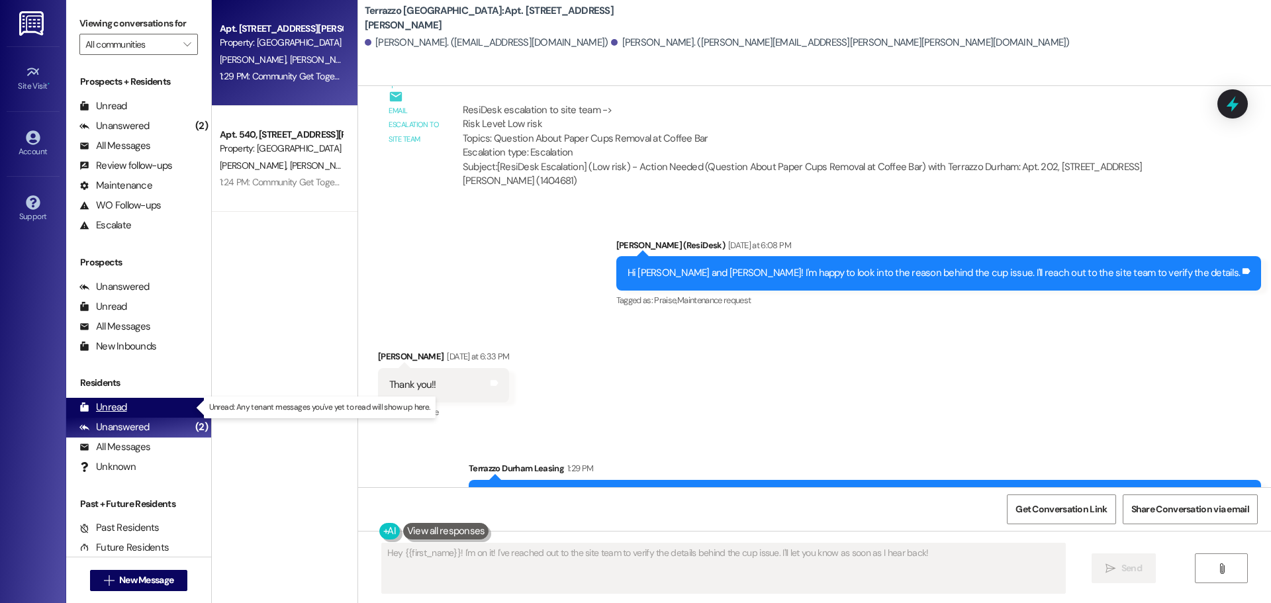
click at [121, 408] on div "Unread" at bounding box center [103, 407] width 48 height 14
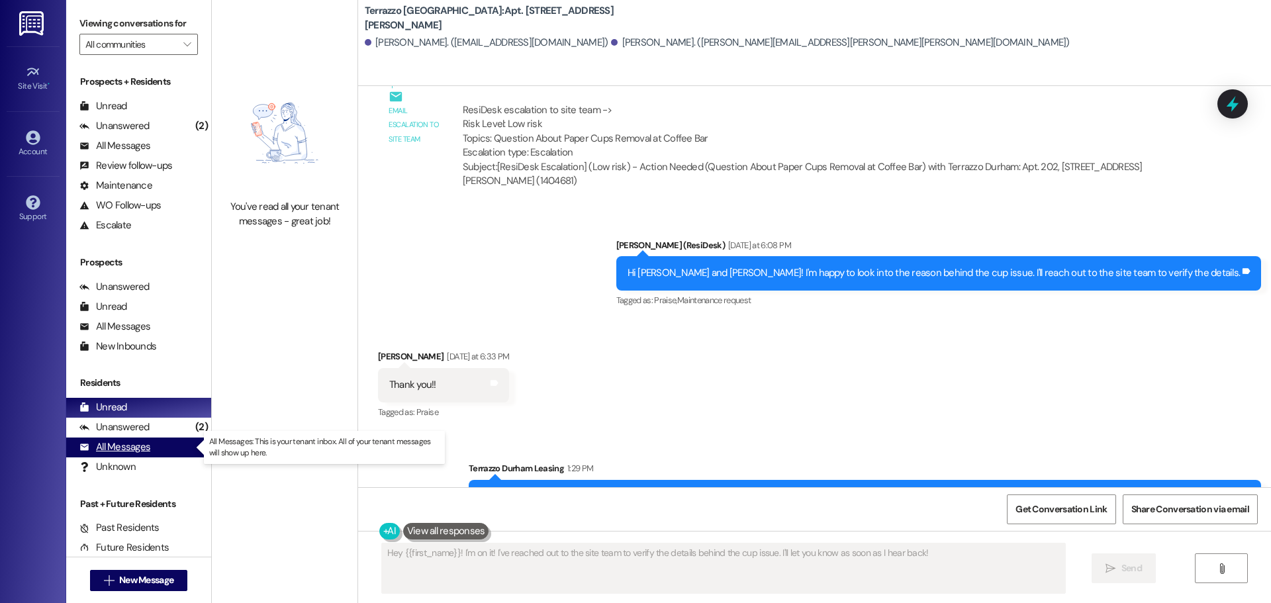
click at [134, 449] on div "All Messages" at bounding box center [114, 447] width 71 height 14
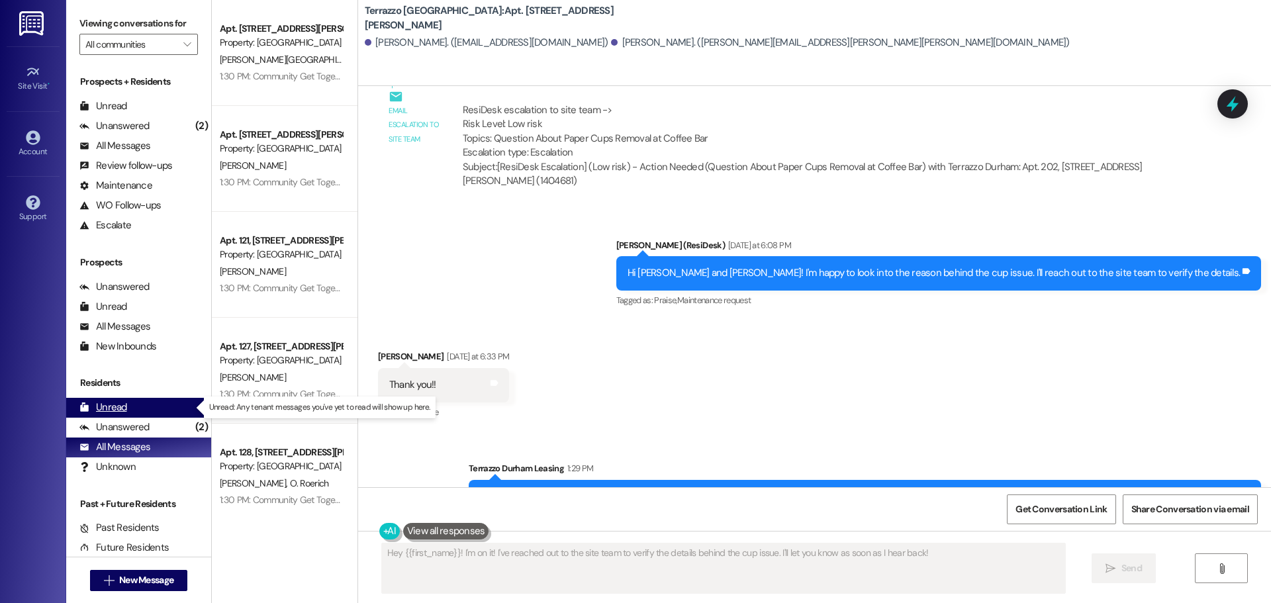
click at [124, 405] on div "Unread" at bounding box center [103, 407] width 48 height 14
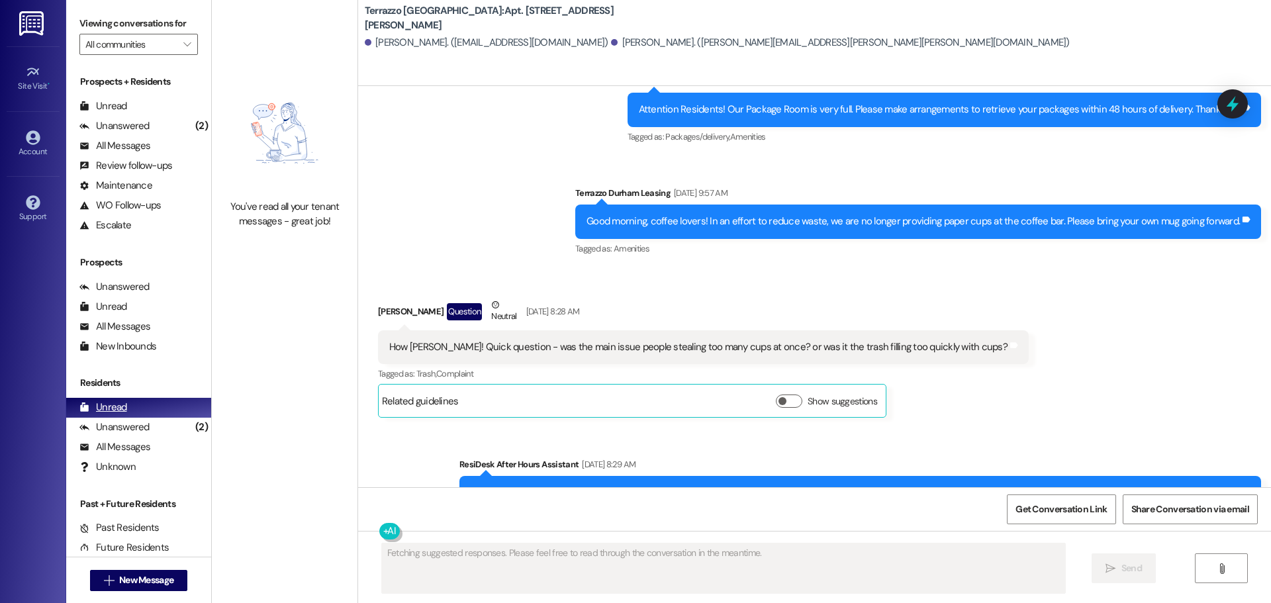
scroll to position [3292, 0]
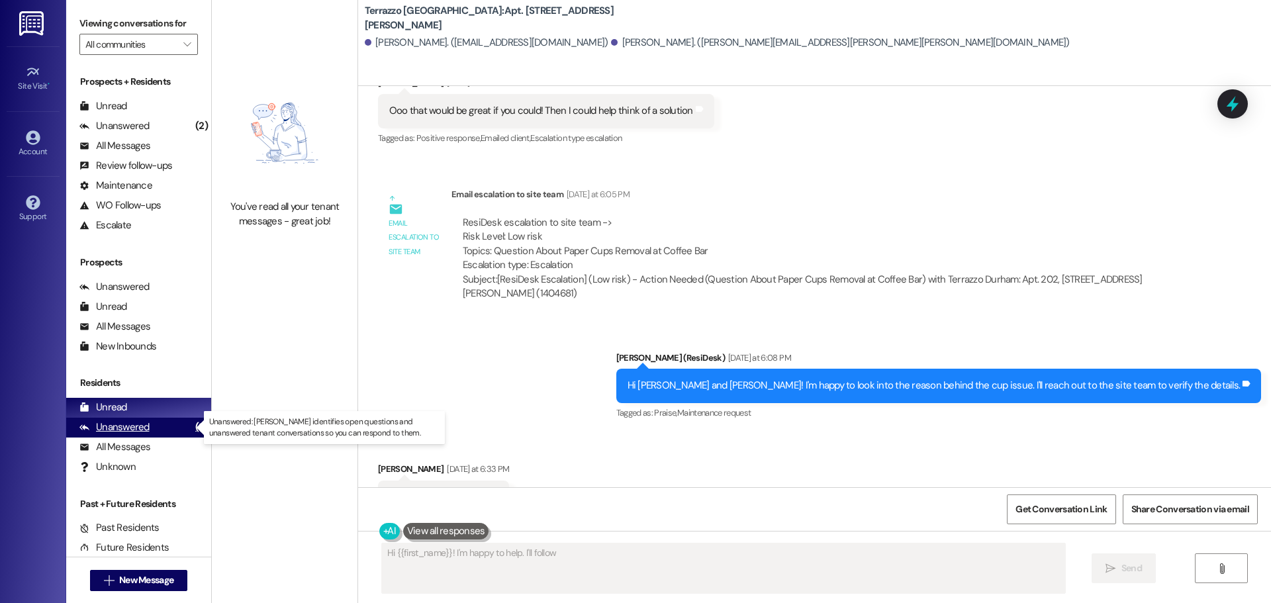
click at [117, 433] on div "Unanswered" at bounding box center [114, 427] width 70 height 14
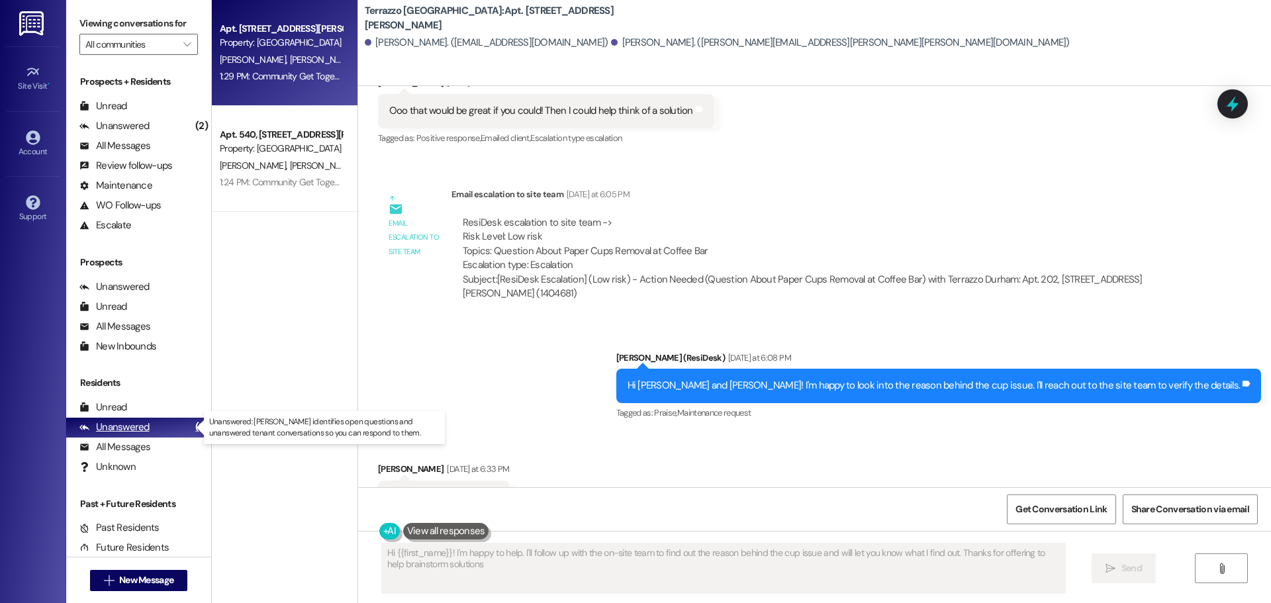
type textarea "Hi {{first_name}}! I'm happy to help. I'll follow up with the on-site team to f…"
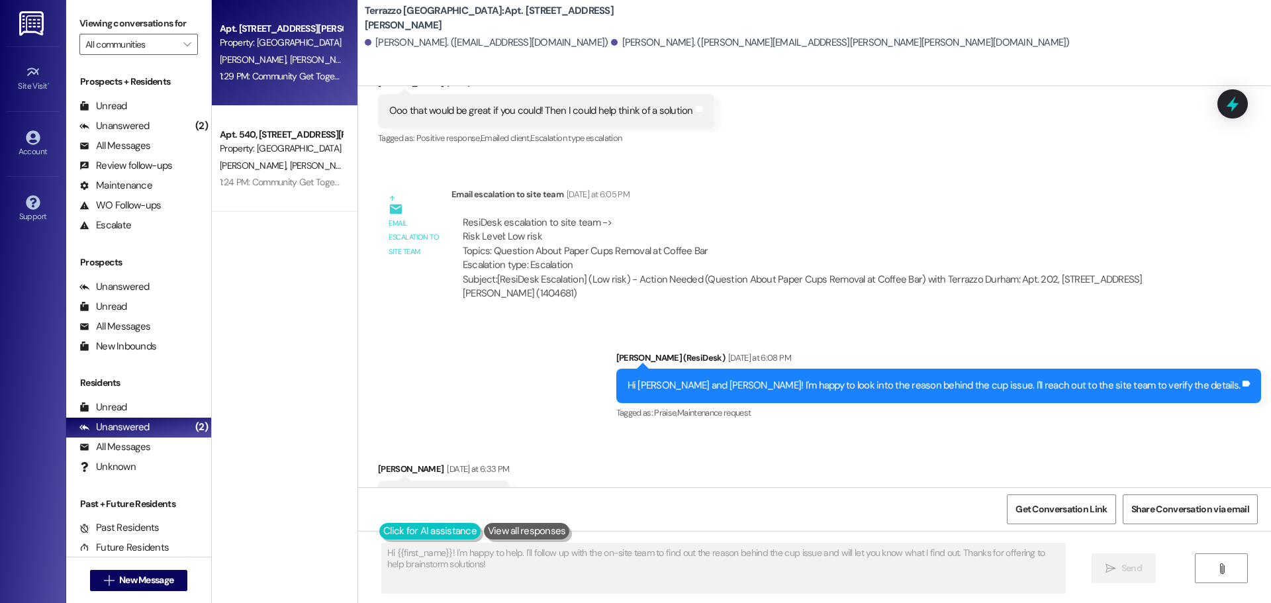
click at [383, 527] on button at bounding box center [429, 531] width 101 height 17
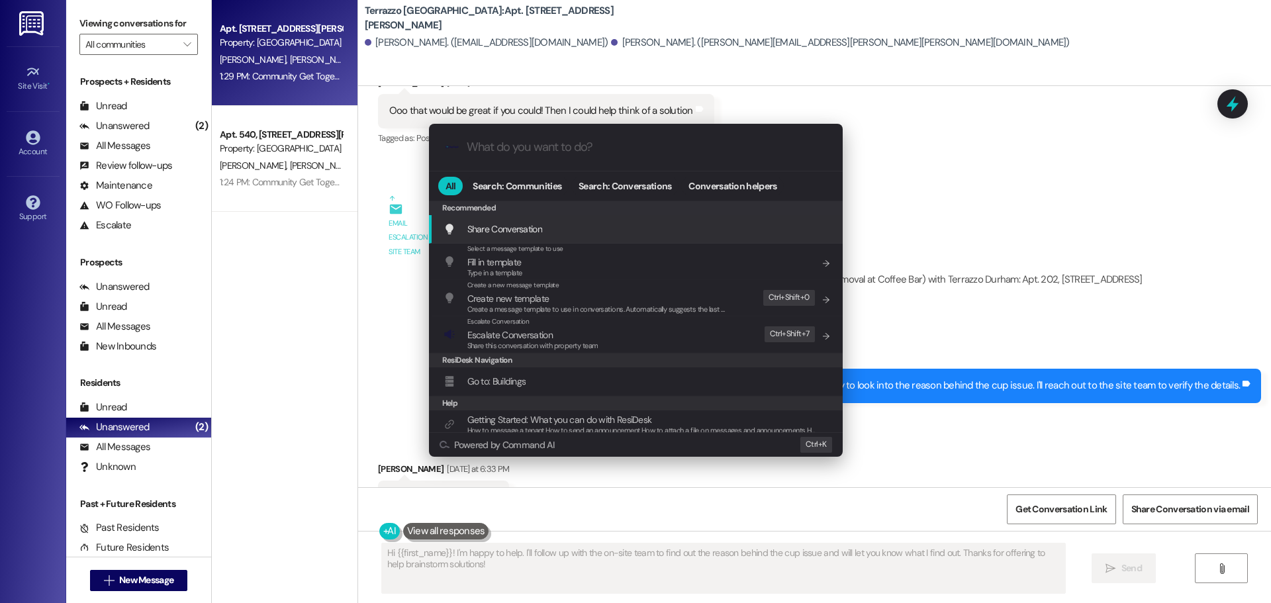
click at [412, 569] on div ".cls-1{fill:#0a055f;}.cls-2{fill:#0cc4c4;} resideskLogoBlueOrange All Search: C…" at bounding box center [635, 301] width 1271 height 603
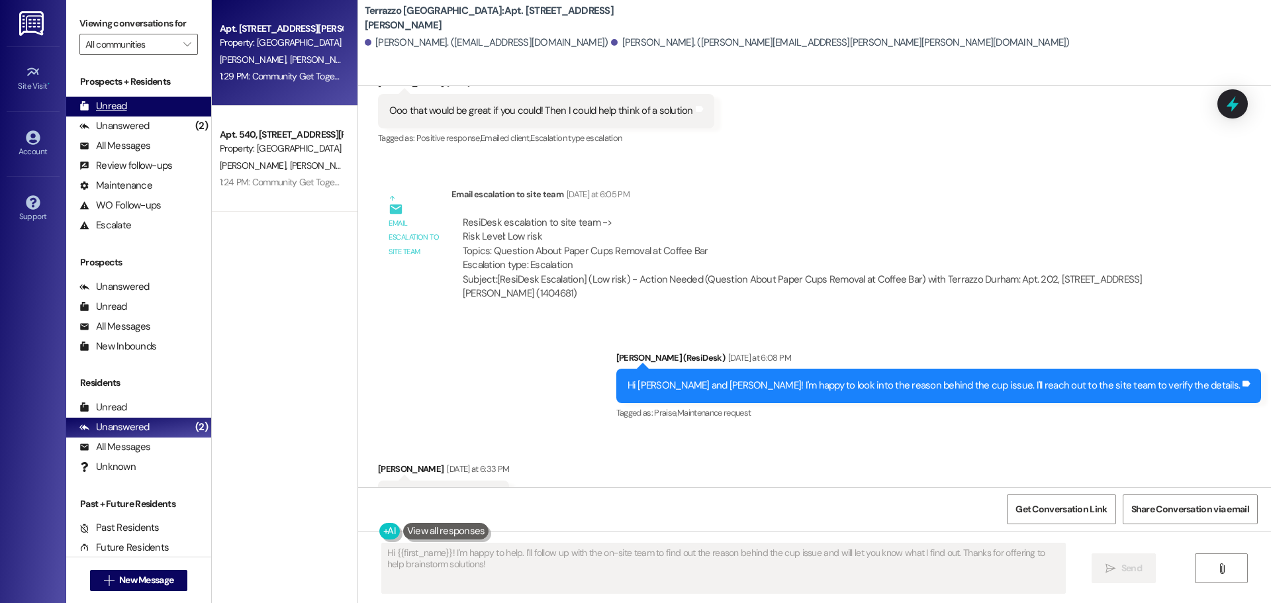
click at [149, 108] on div "Unread (0)" at bounding box center [138, 107] width 145 height 20
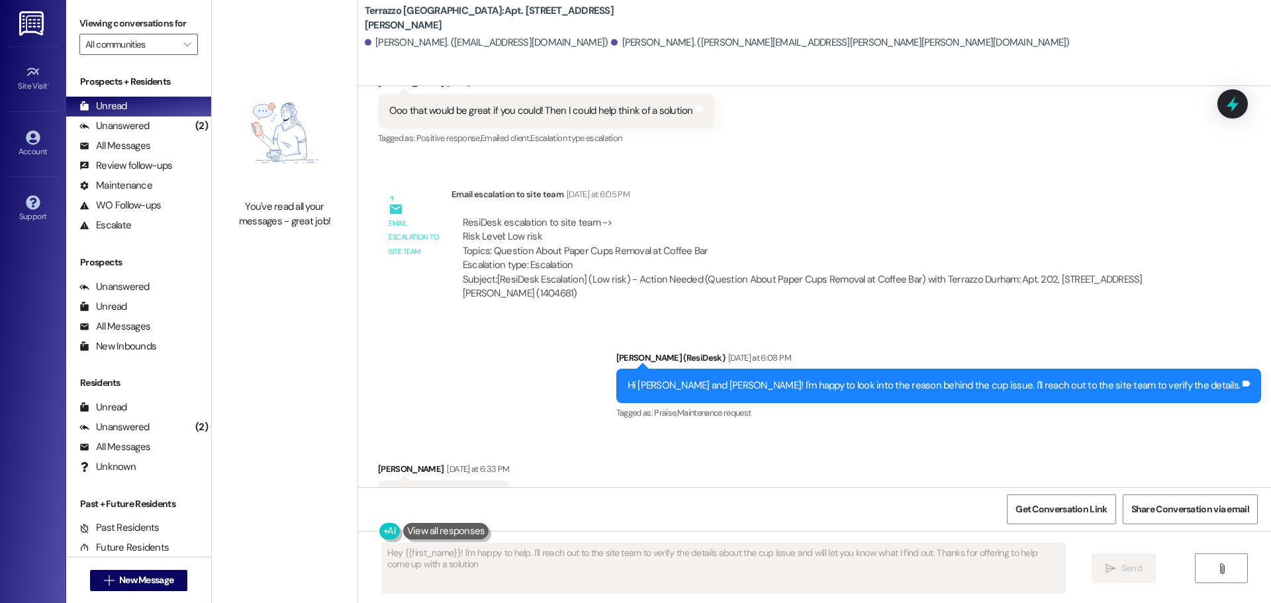
type textarea "Hey {{first_name}}! I'm happy to help. I'll reach out to the site team to verif…"
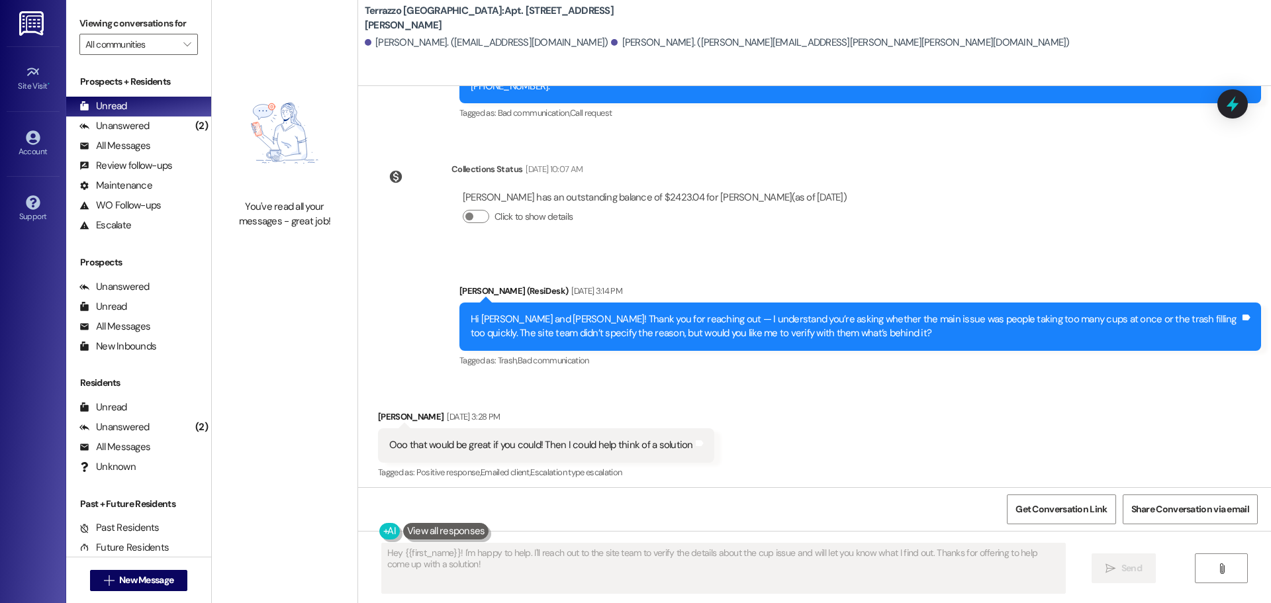
scroll to position [2895, 0]
